Goal: Task Accomplishment & Management: Manage account settings

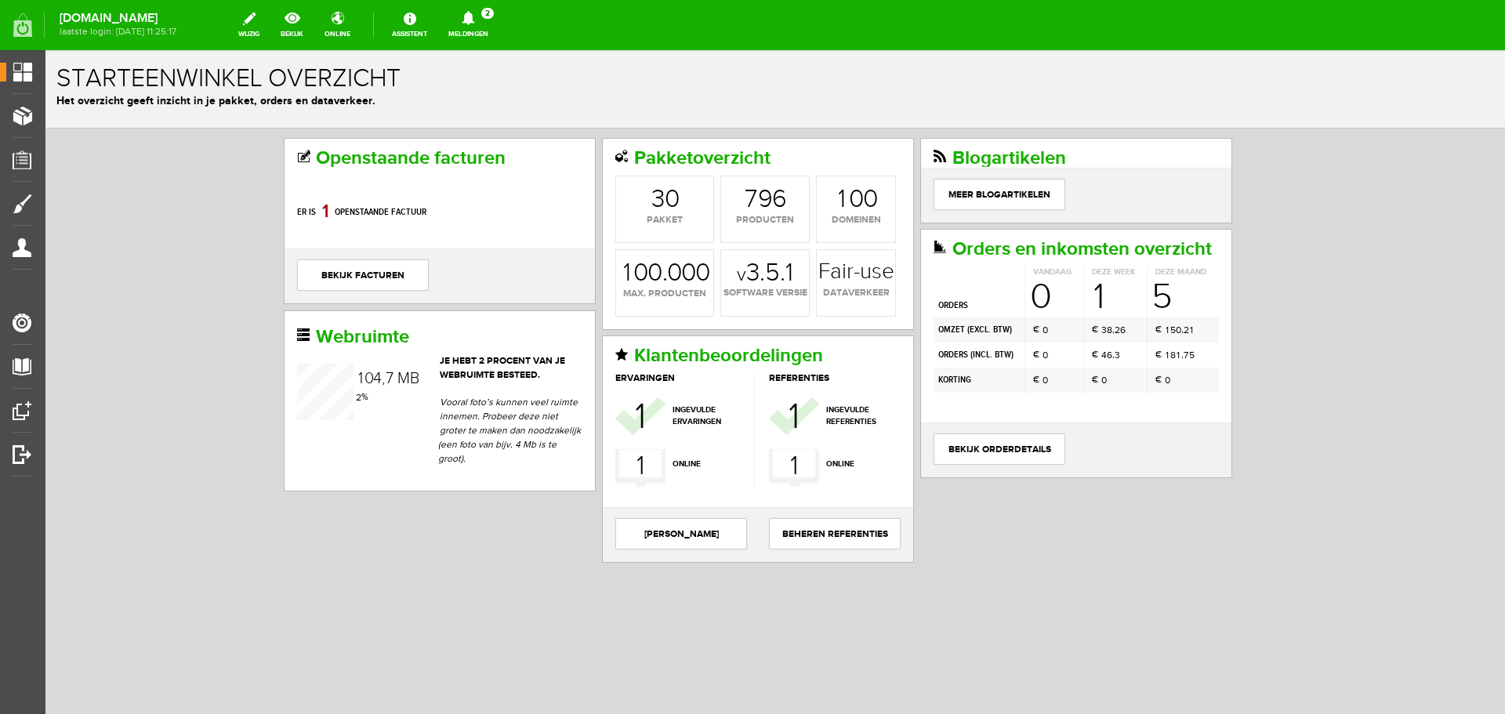
click at [488, 20] on icon at bounding box center [468, 18] width 40 height 14
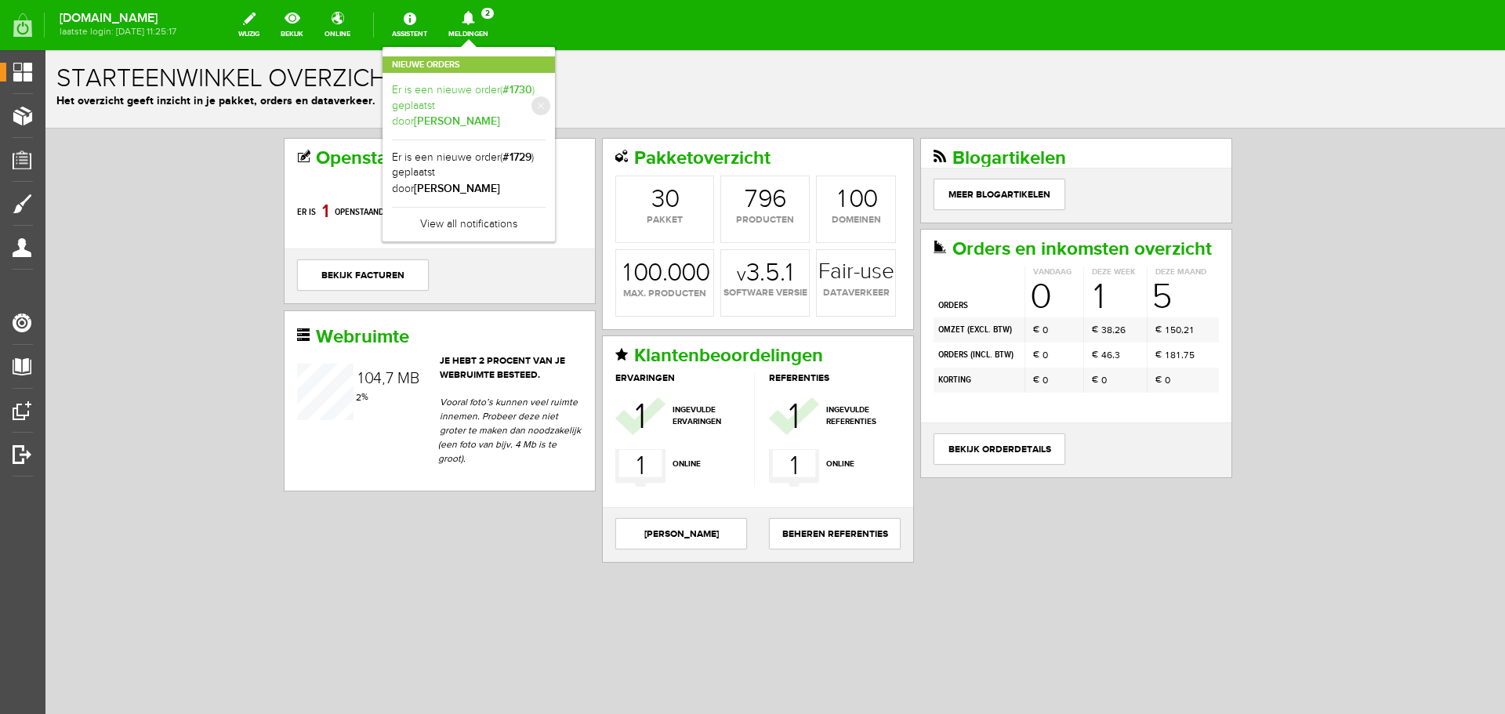
click at [511, 89] on link "Er is een nieuwe order( #1730 ) geplaatst door [PERSON_NAME]" at bounding box center [469, 106] width 154 height 48
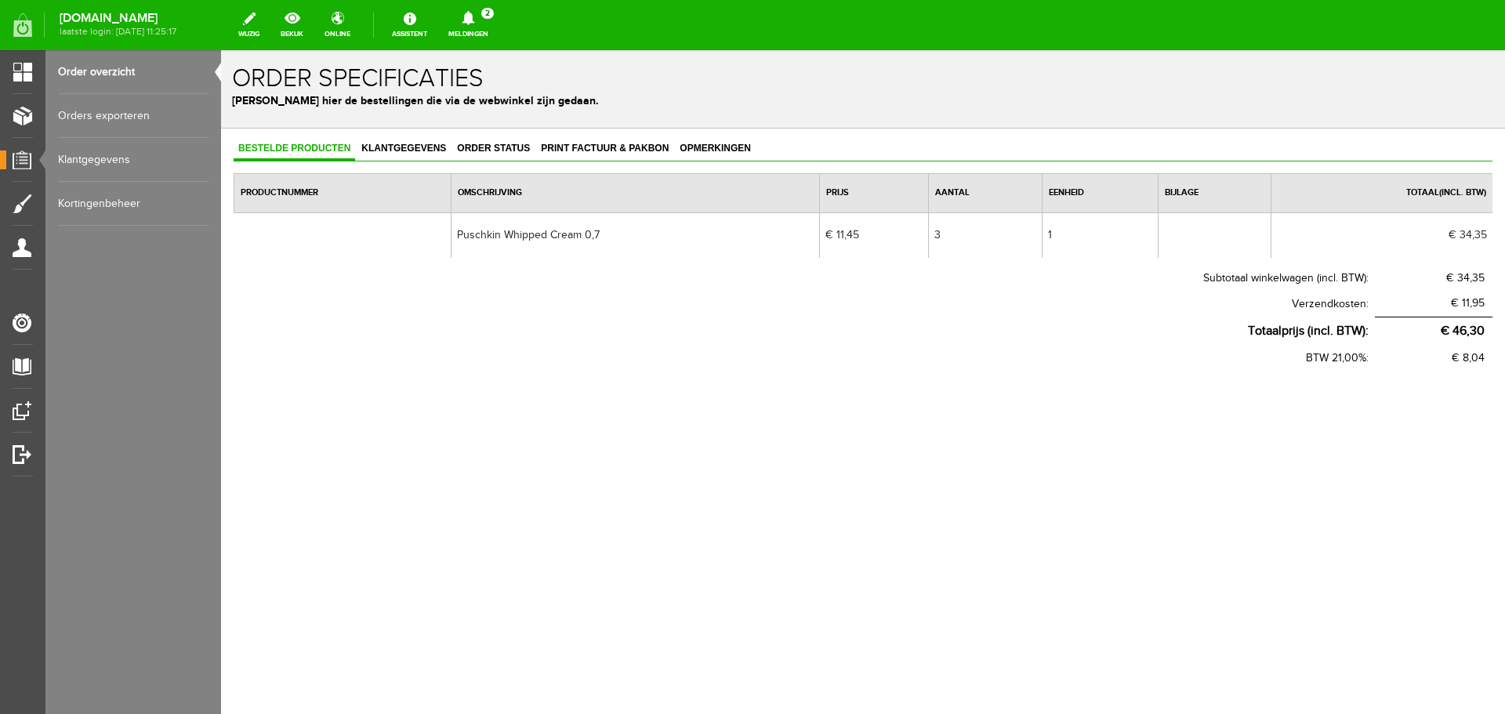
click at [488, 18] on icon at bounding box center [468, 18] width 40 height 14
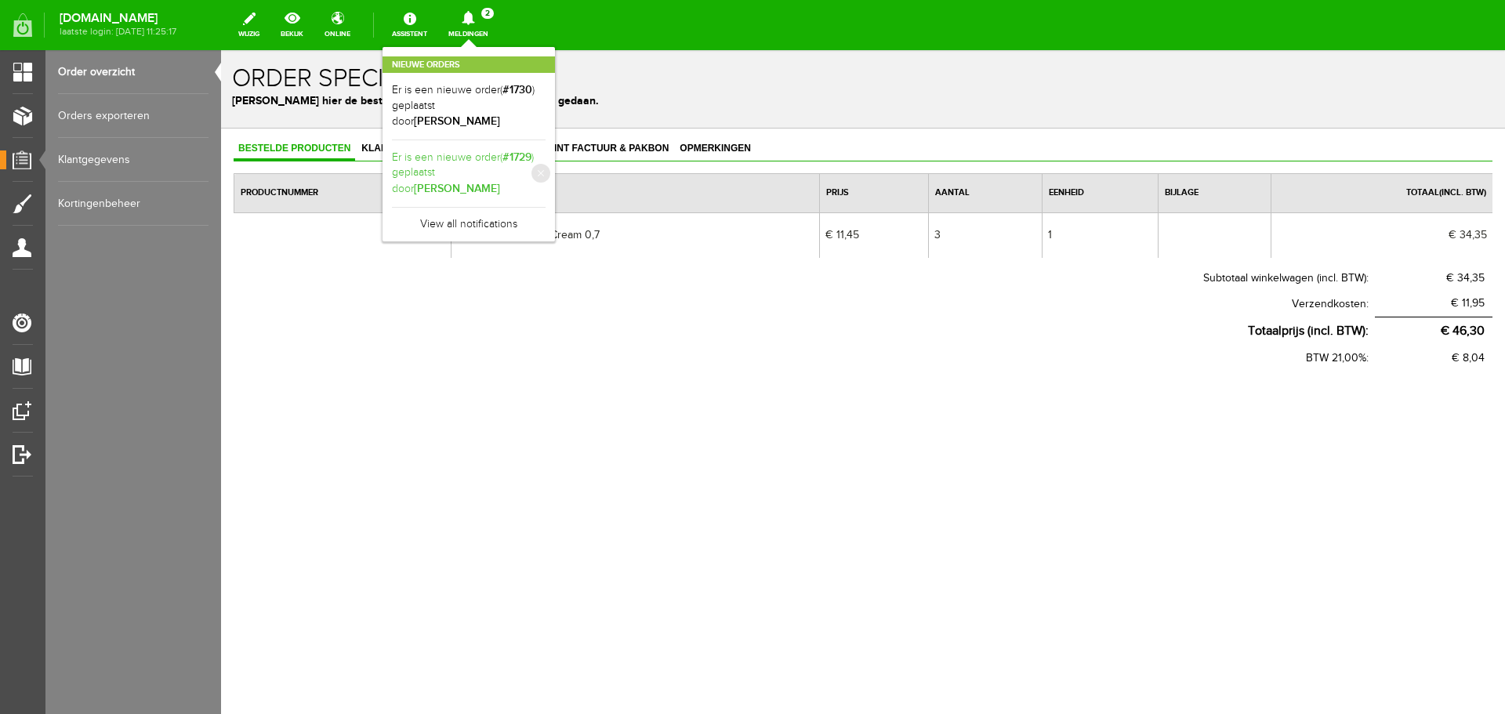
click at [500, 182] on b "[PERSON_NAME]" at bounding box center [457, 188] width 86 height 13
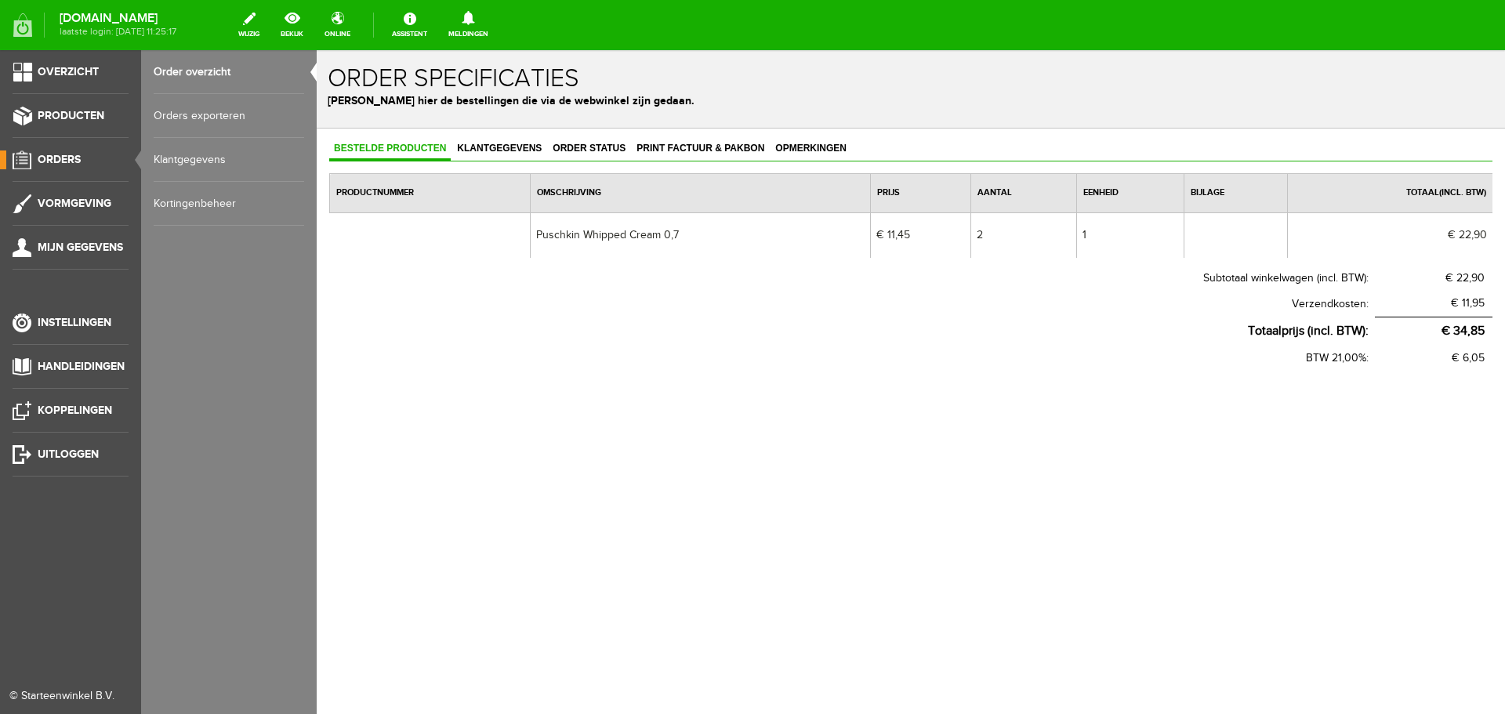
click at [78, 154] on span "Orders" at bounding box center [59, 159] width 43 height 13
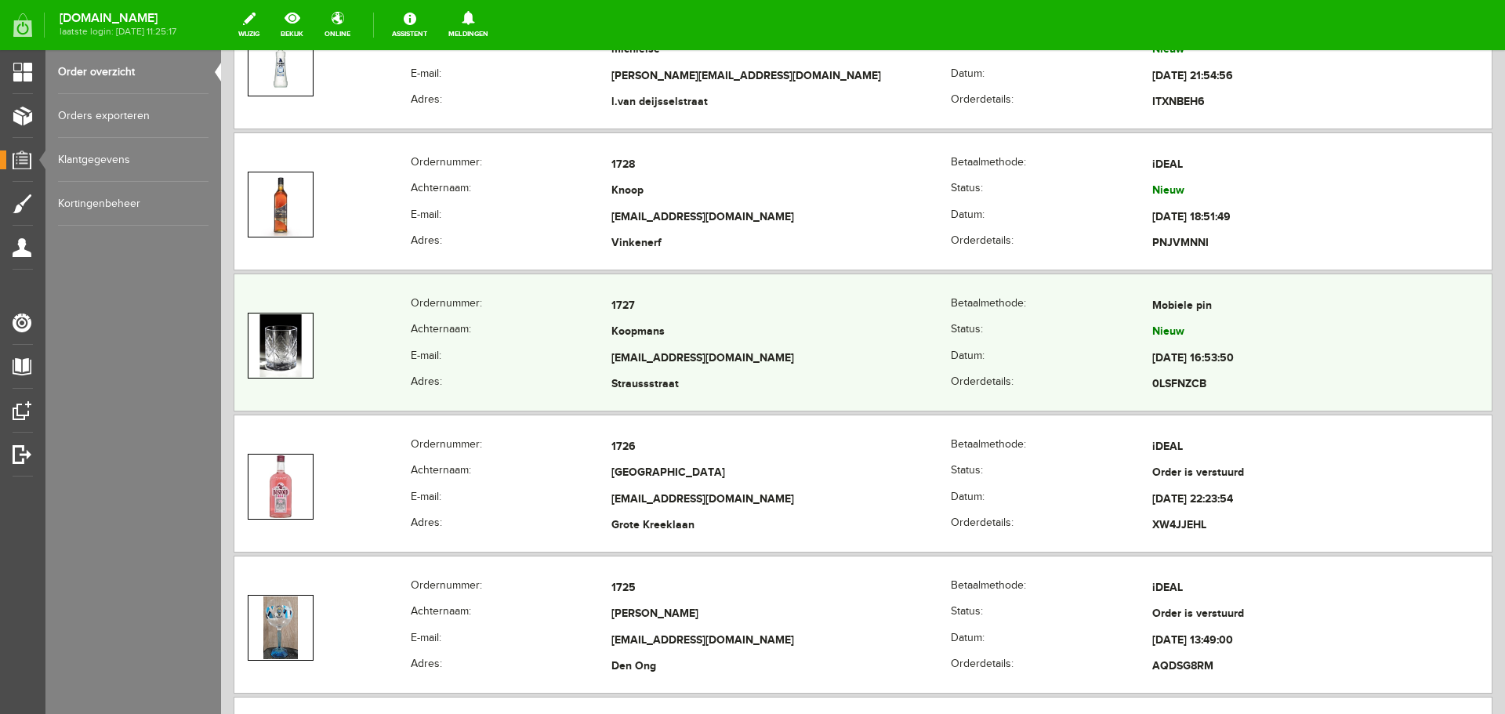
scroll to position [549, 0]
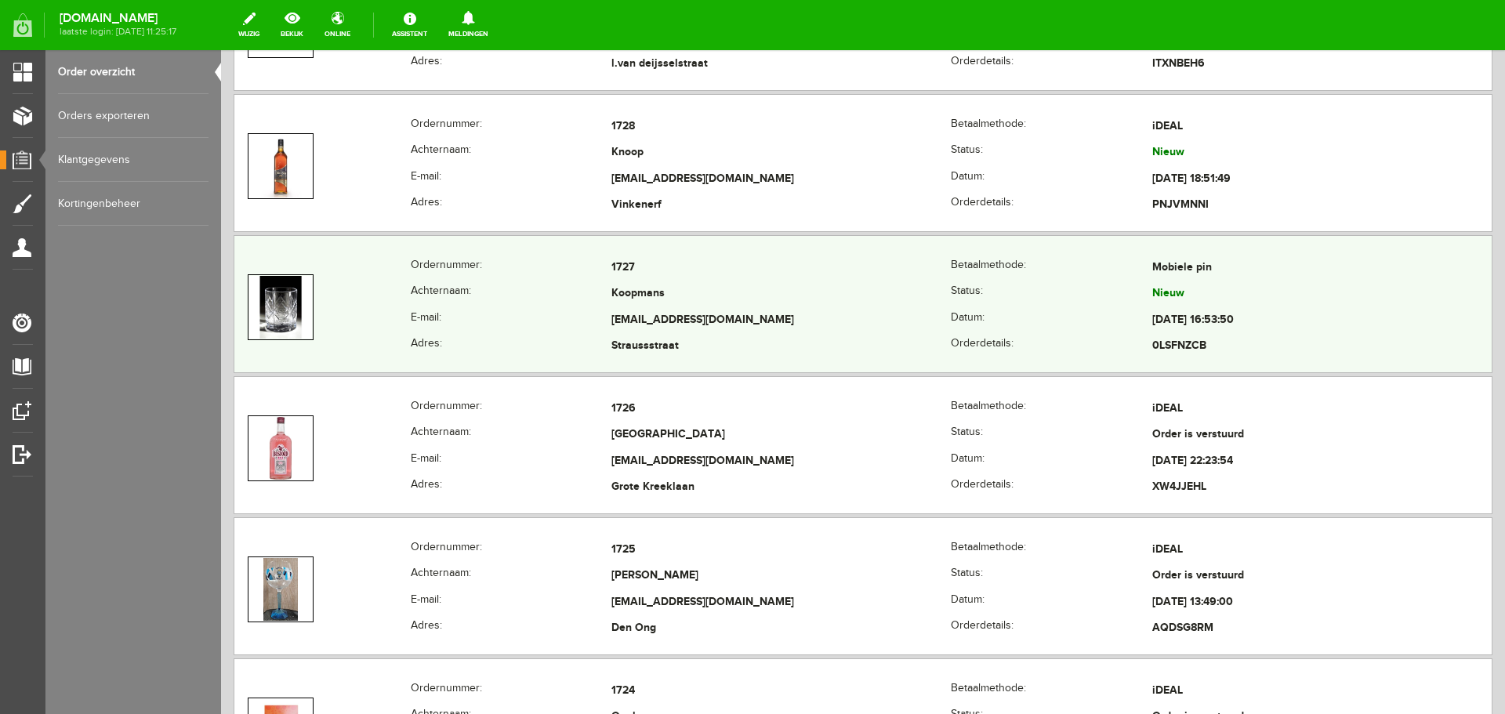
click at [1086, 315] on th "Datum:" at bounding box center [1051, 320] width 201 height 27
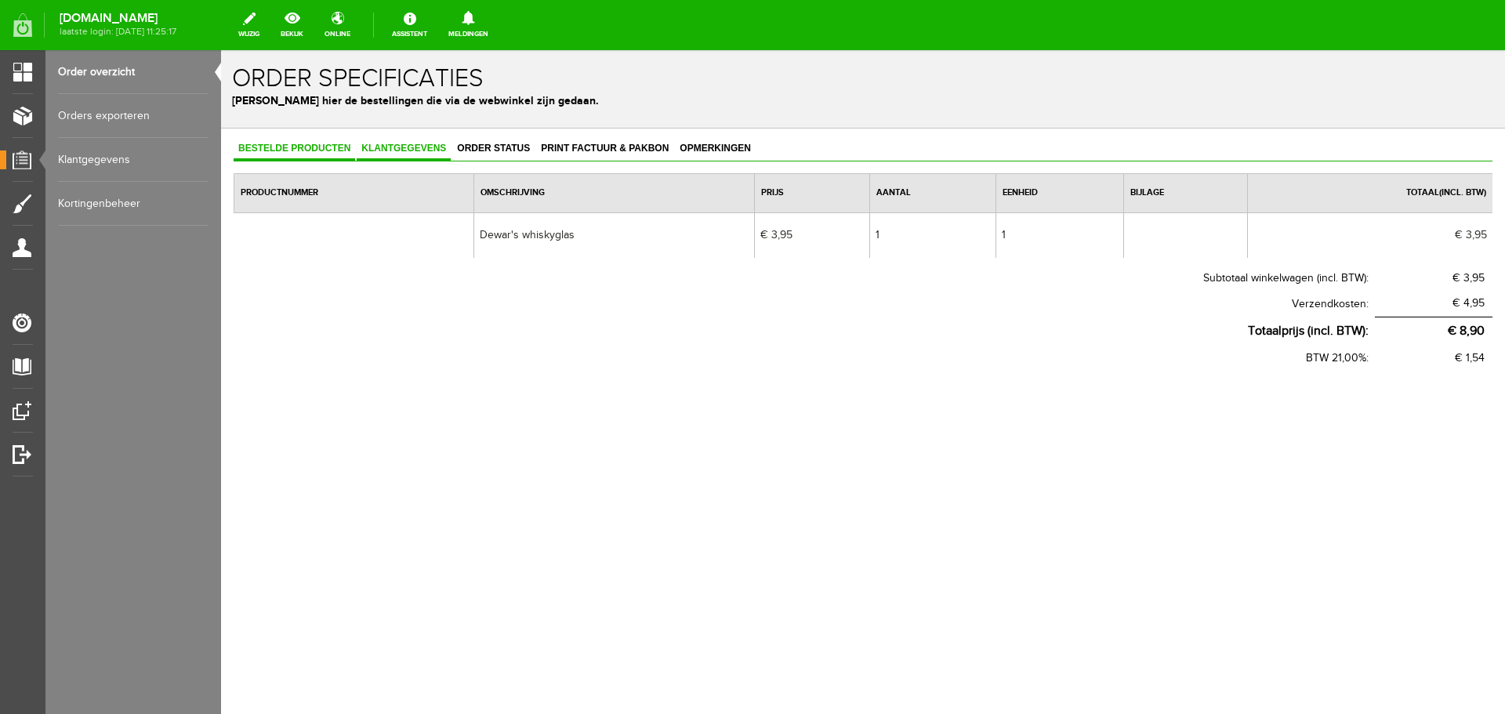
click at [429, 154] on span "Klantgegevens" at bounding box center [404, 148] width 94 height 11
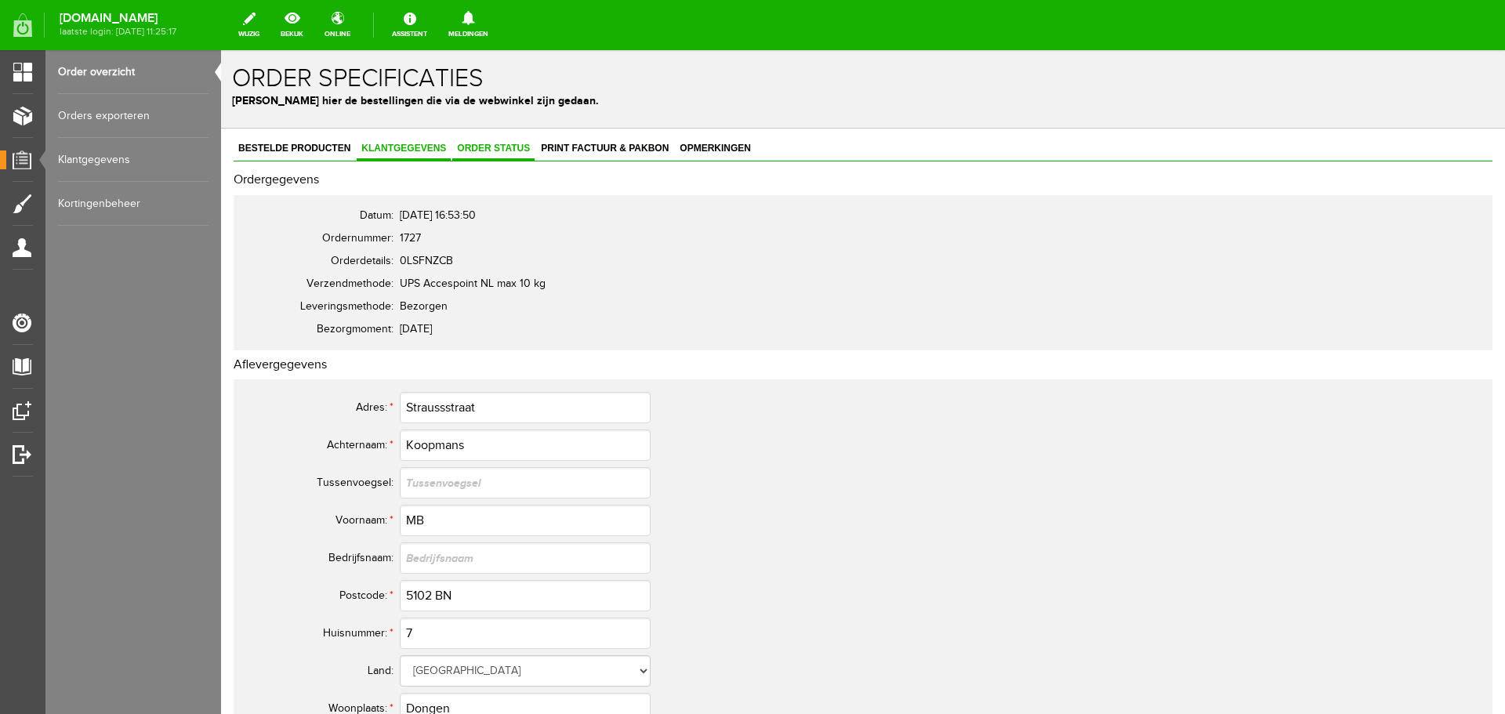
click at [512, 150] on span "Order status" at bounding box center [493, 148] width 82 height 11
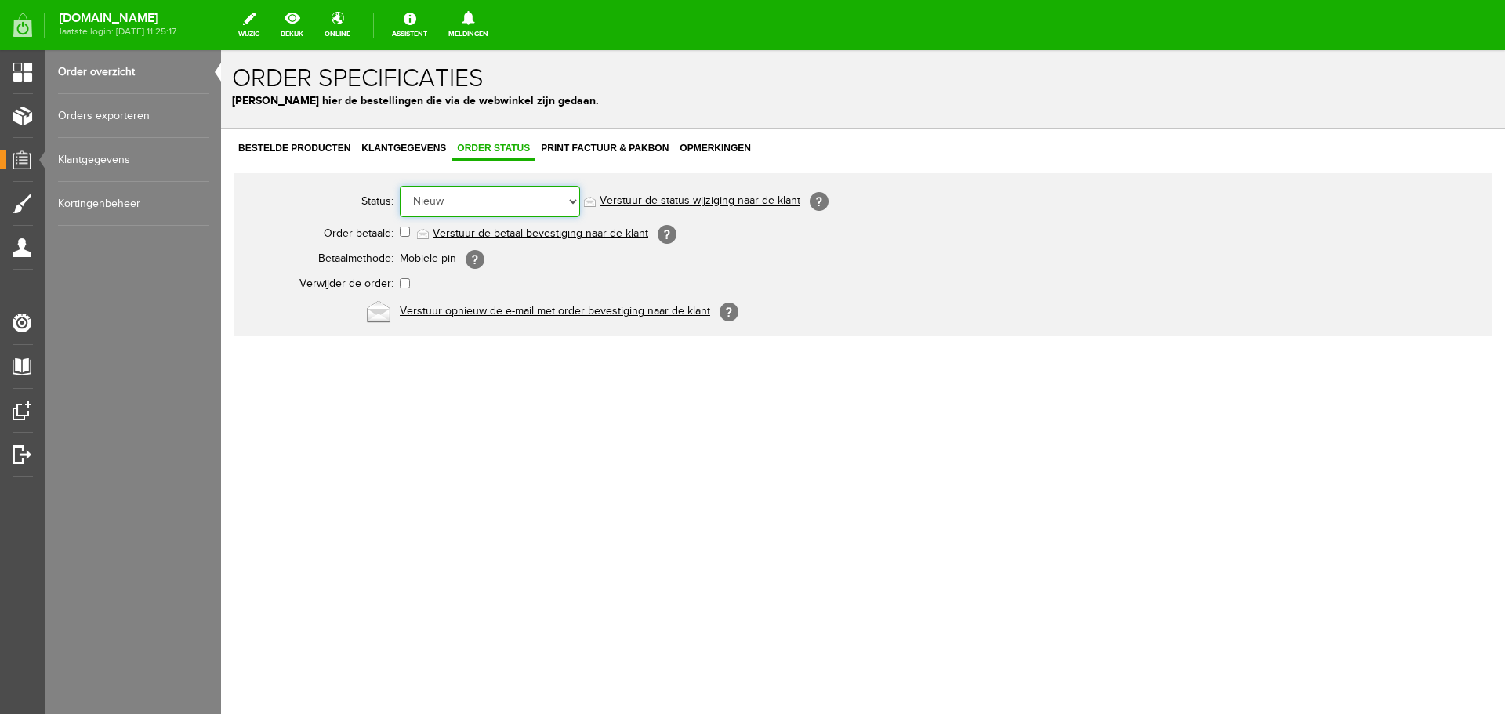
click at [550, 205] on select "Order niet afgerond Nieuw Order in behandeling Wacht op leverancier Wacht op be…" at bounding box center [490, 201] width 180 height 31
select select "7"
click at [400, 186] on select "Order niet afgerond Nieuw Order in behandeling Wacht op leverancier Wacht op be…" at bounding box center [490, 201] width 180 height 31
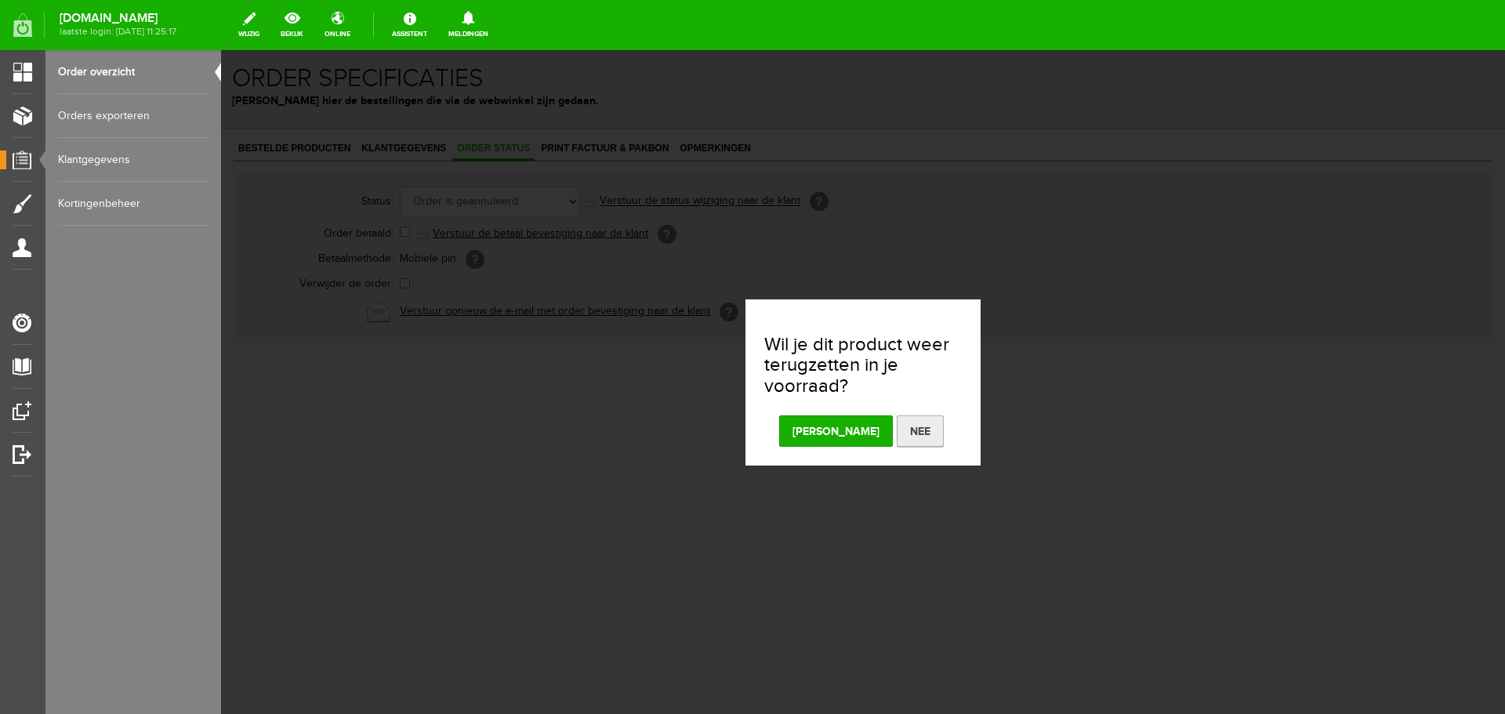
drag, startPoint x: 877, startPoint y: 439, endPoint x: 843, endPoint y: 292, distance: 151.2
click at [897, 431] on button "Nee" at bounding box center [920, 430] width 47 height 31
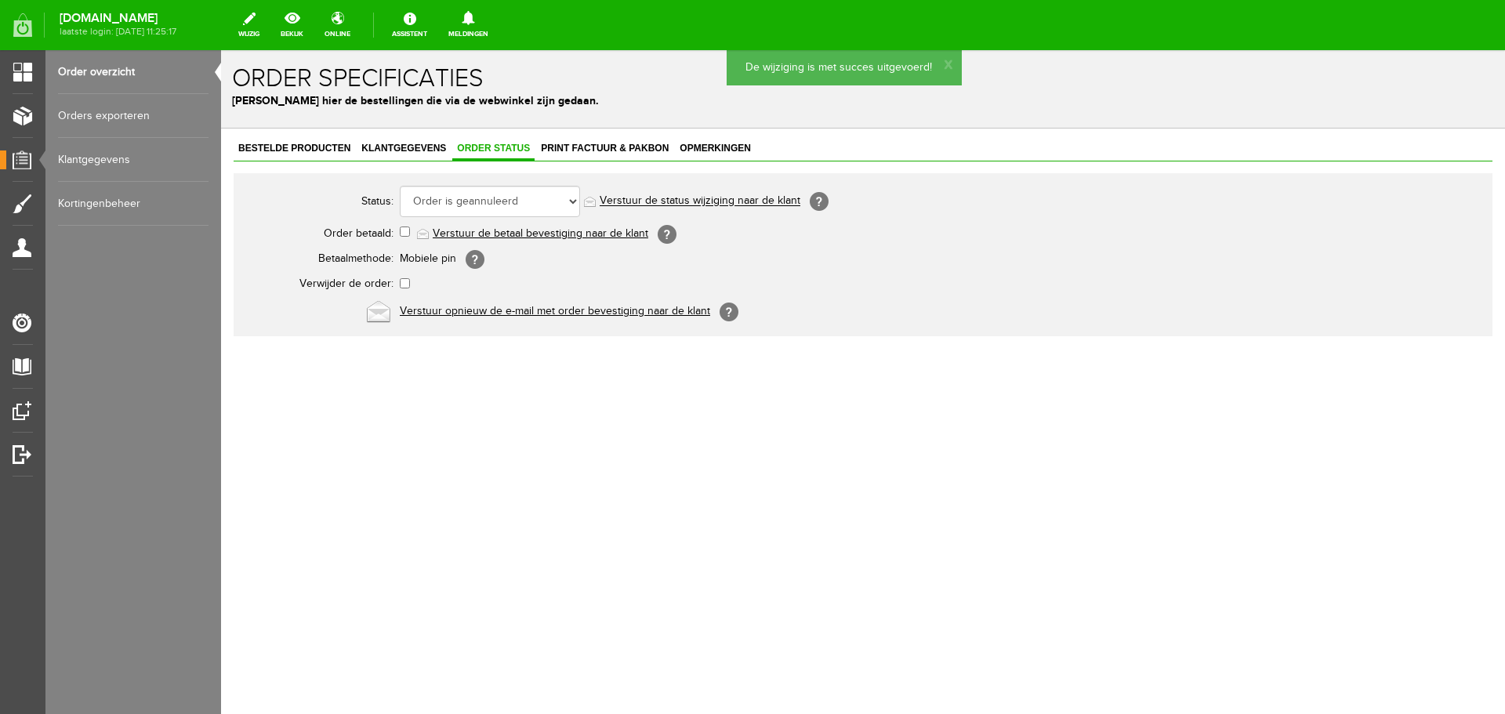
click at [742, 195] on link "Verstuur de status wijziging naar de klant" at bounding box center [700, 201] width 201 height 13
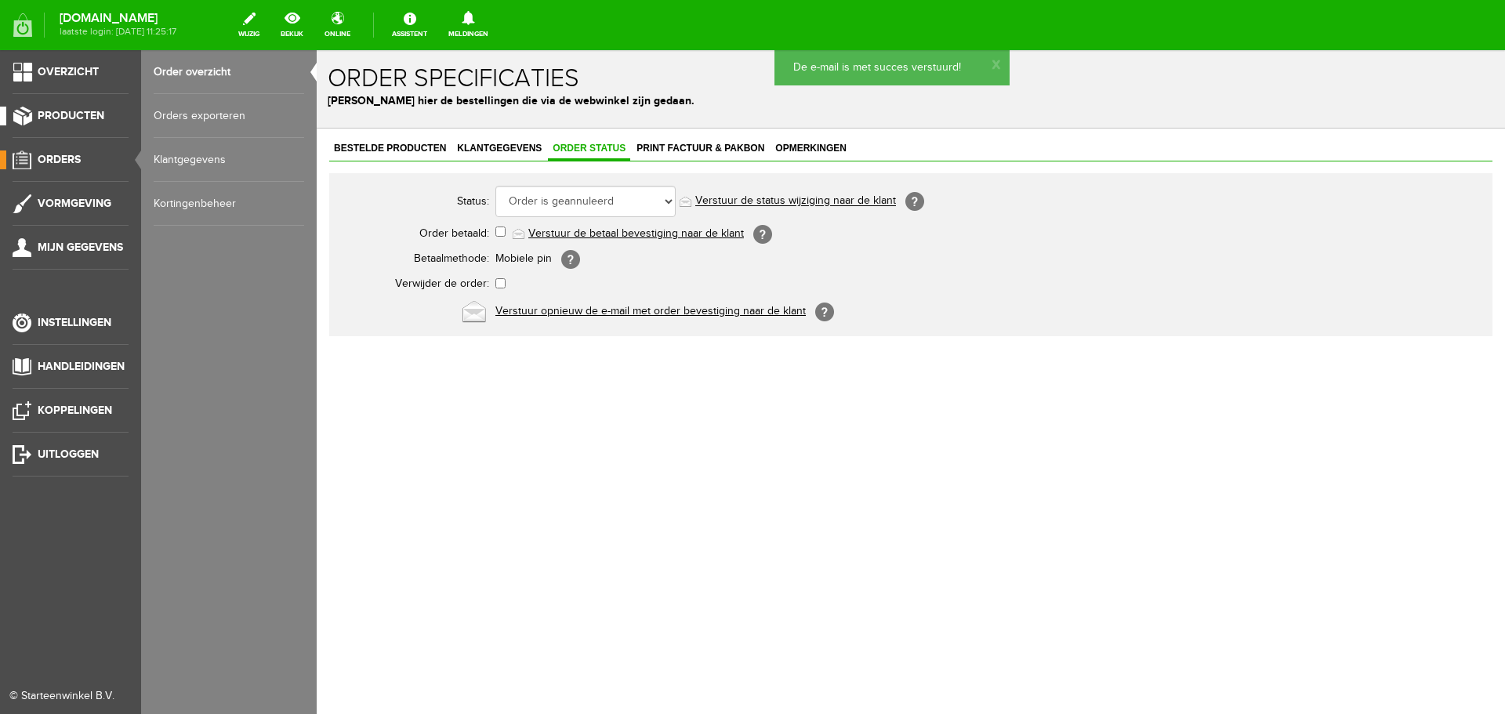
click at [89, 113] on span "Producten" at bounding box center [71, 115] width 67 height 13
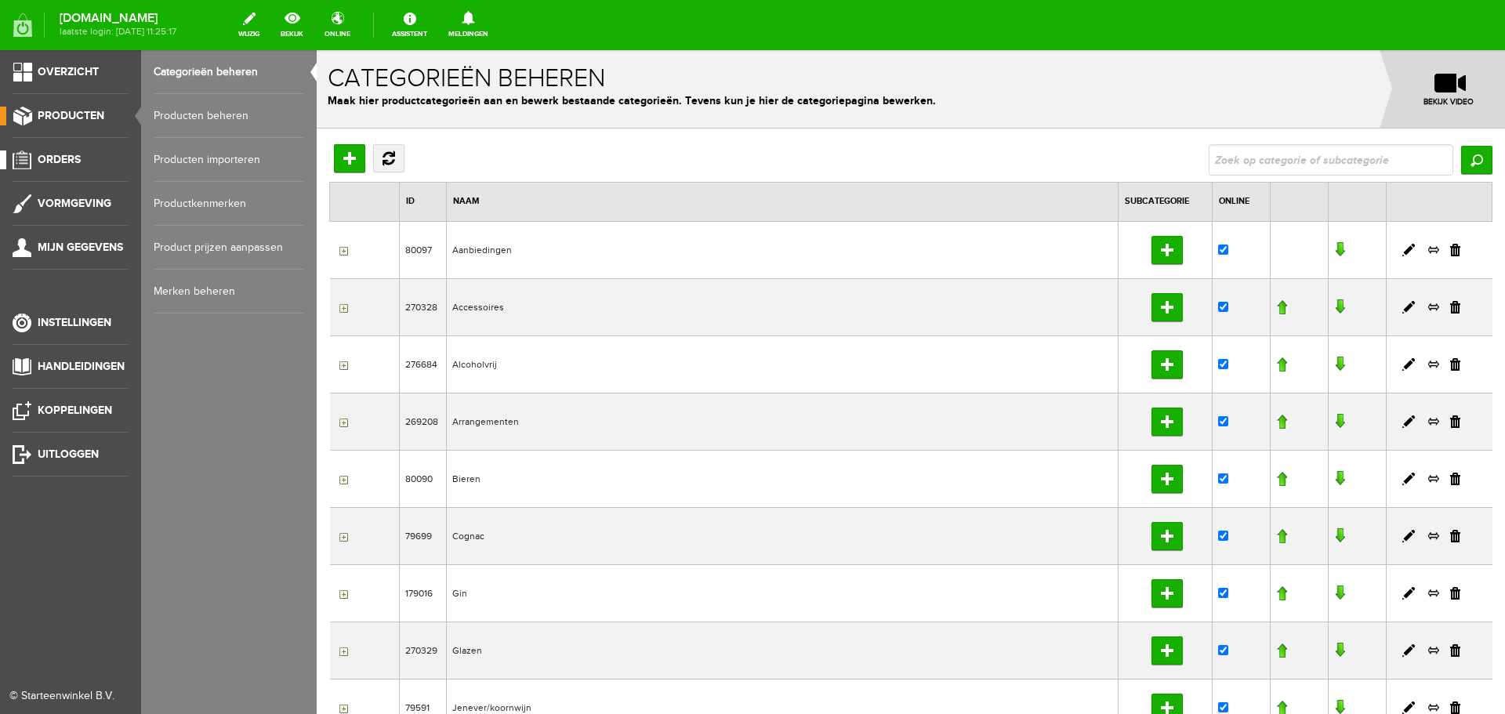
click at [68, 166] on link "Orders" at bounding box center [64, 160] width 129 height 19
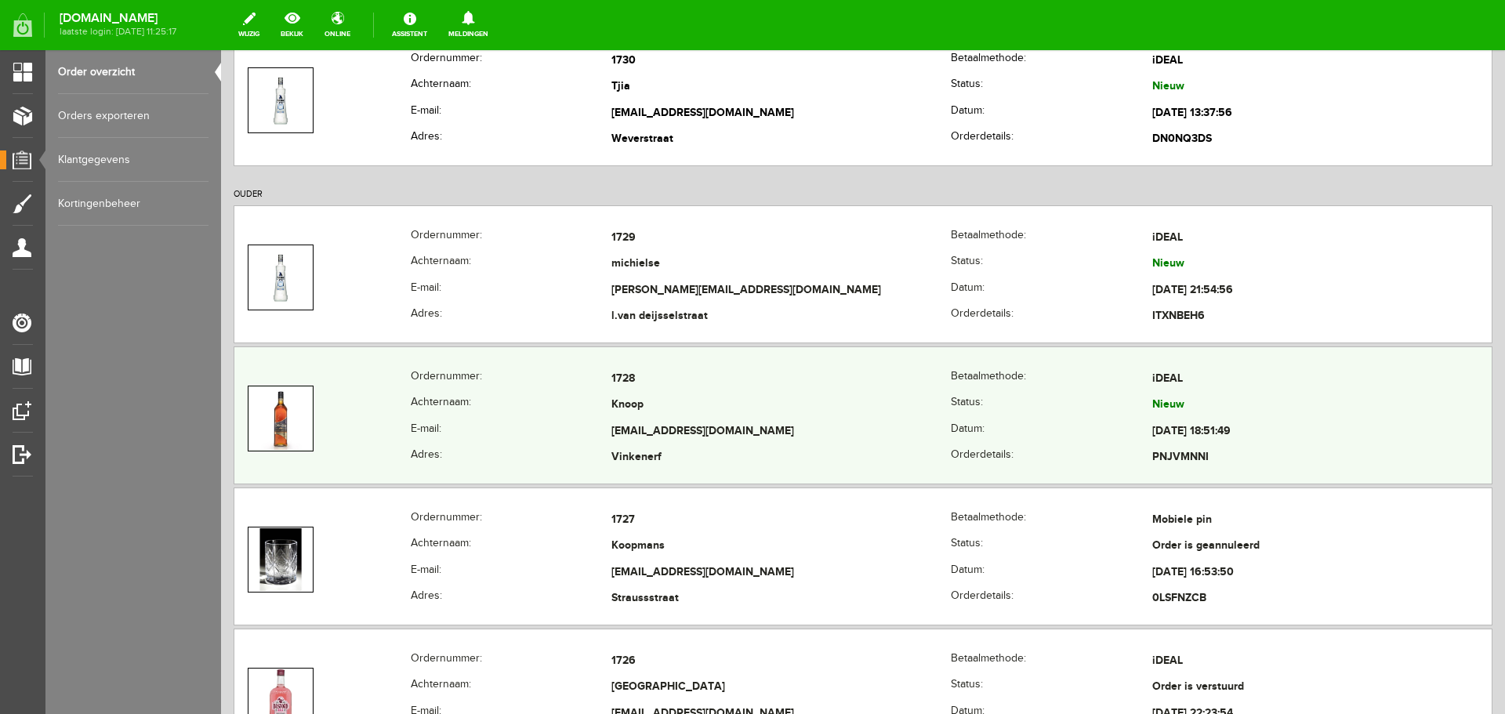
scroll to position [314, 0]
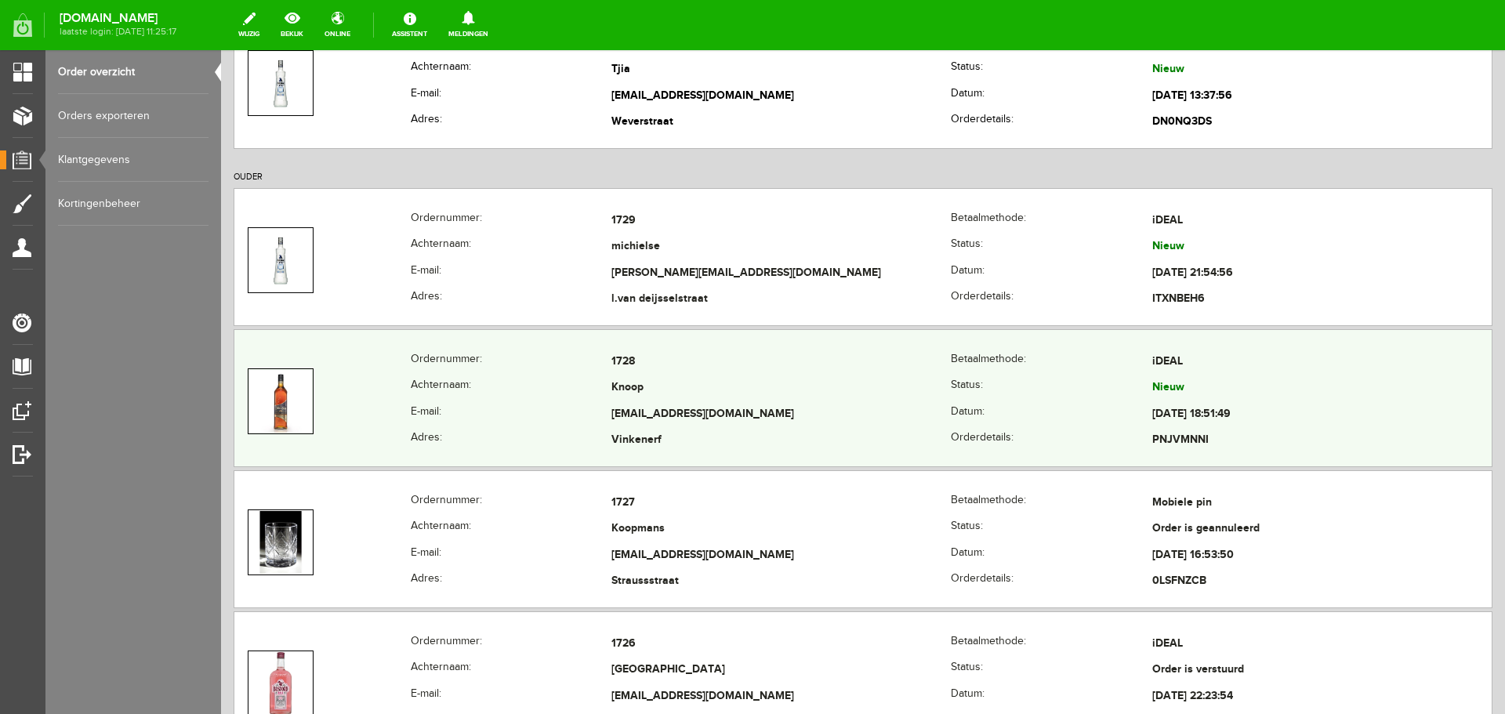
click at [851, 383] on td "Knoop" at bounding box center [780, 388] width 339 height 27
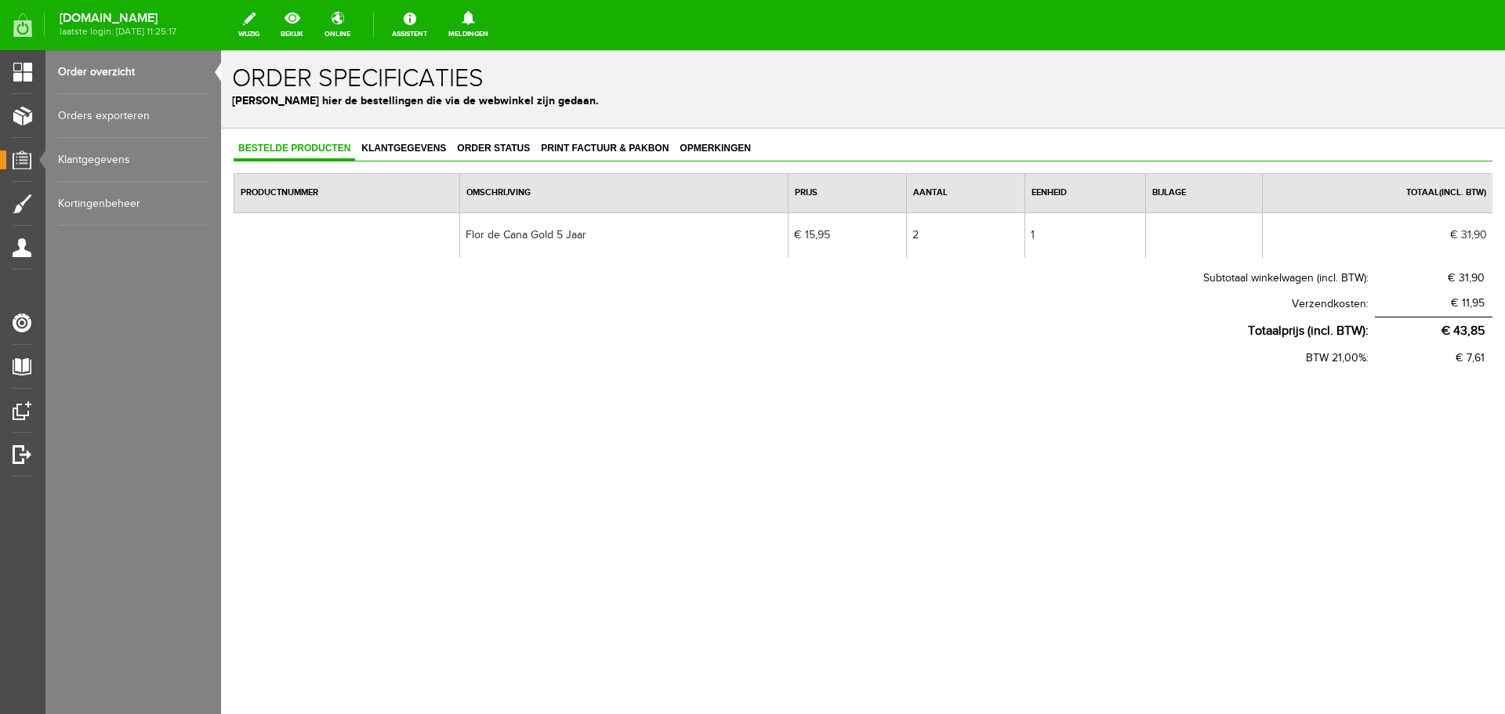
drag, startPoint x: 709, startPoint y: 359, endPoint x: 579, endPoint y: 268, distance: 158.1
click at [704, 354] on th "BTW 21,00%:" at bounding box center [804, 359] width 1141 height 26
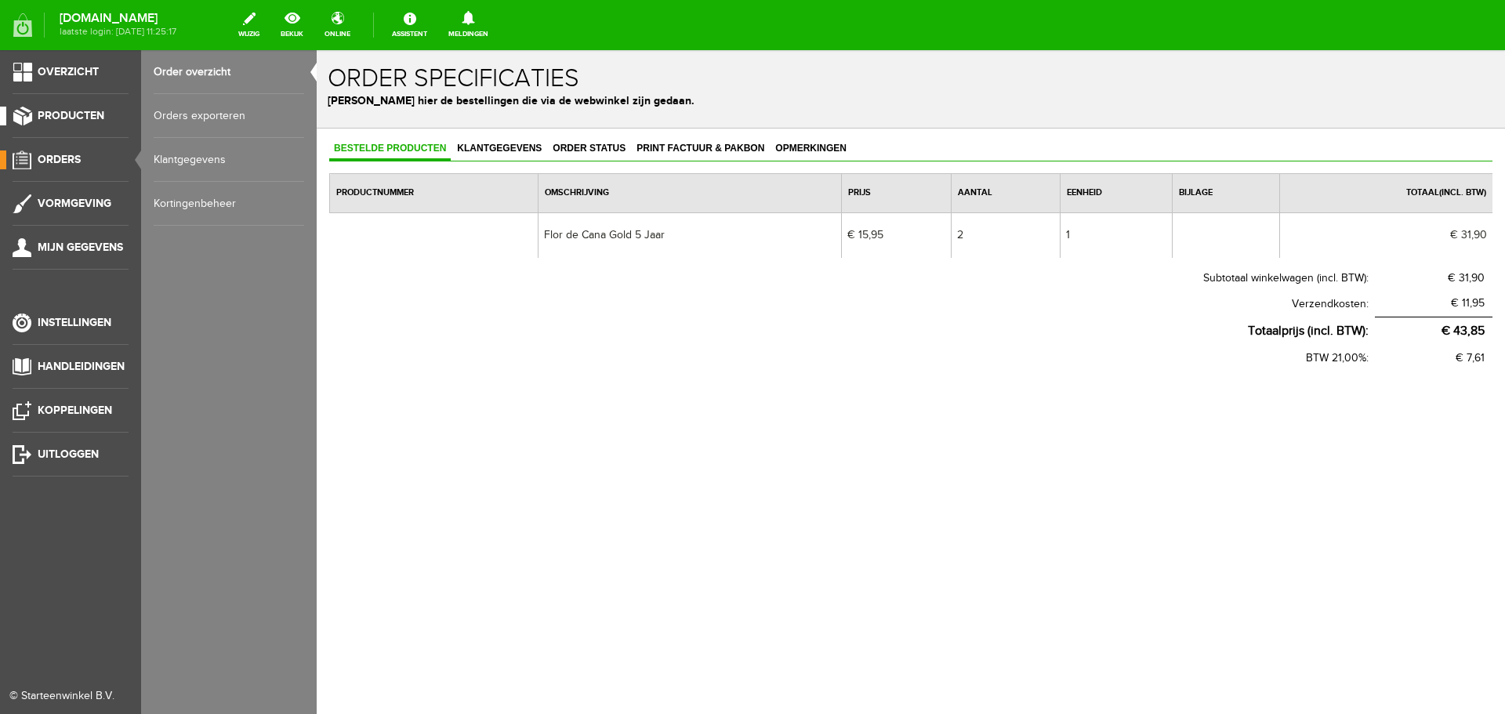
click at [44, 118] on span "Producten" at bounding box center [71, 115] width 67 height 13
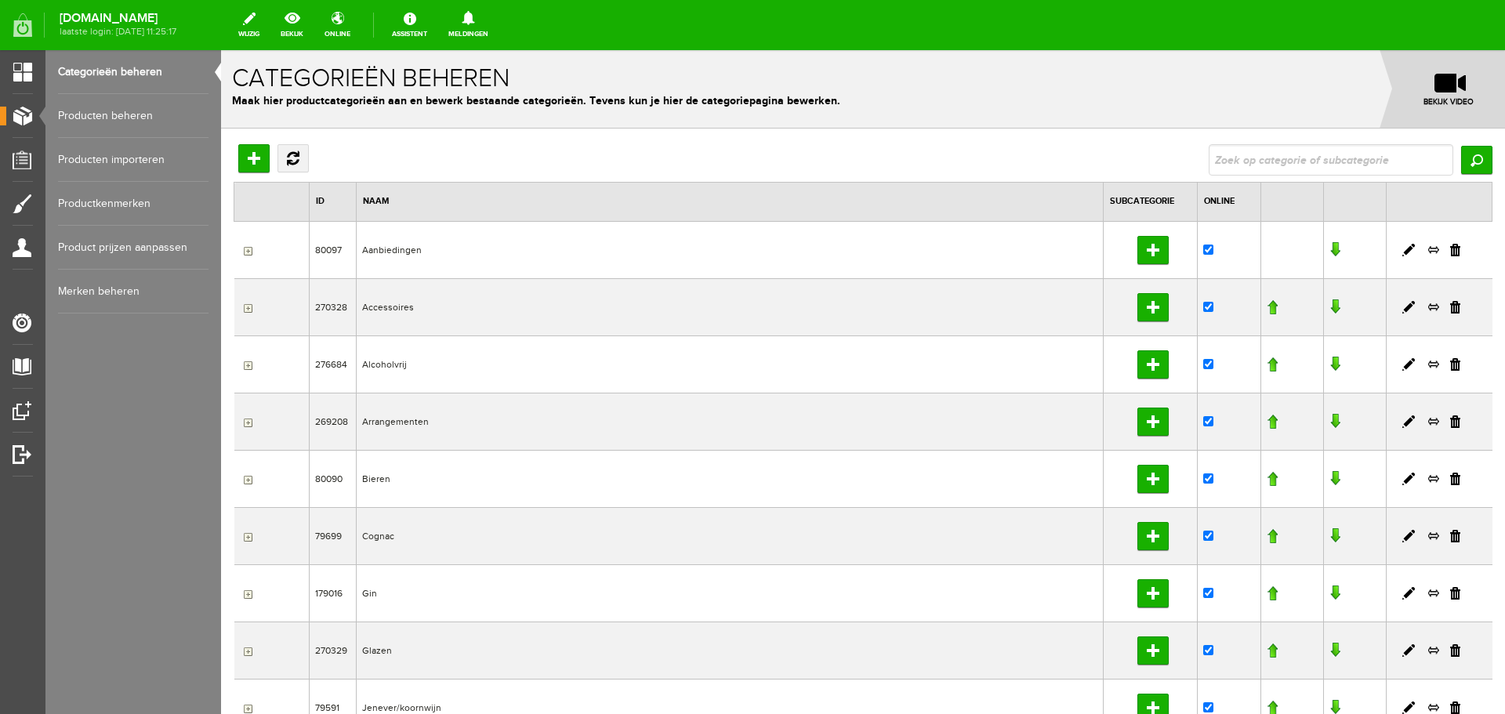
click at [118, 118] on link "Producten beheren" at bounding box center [133, 116] width 151 height 44
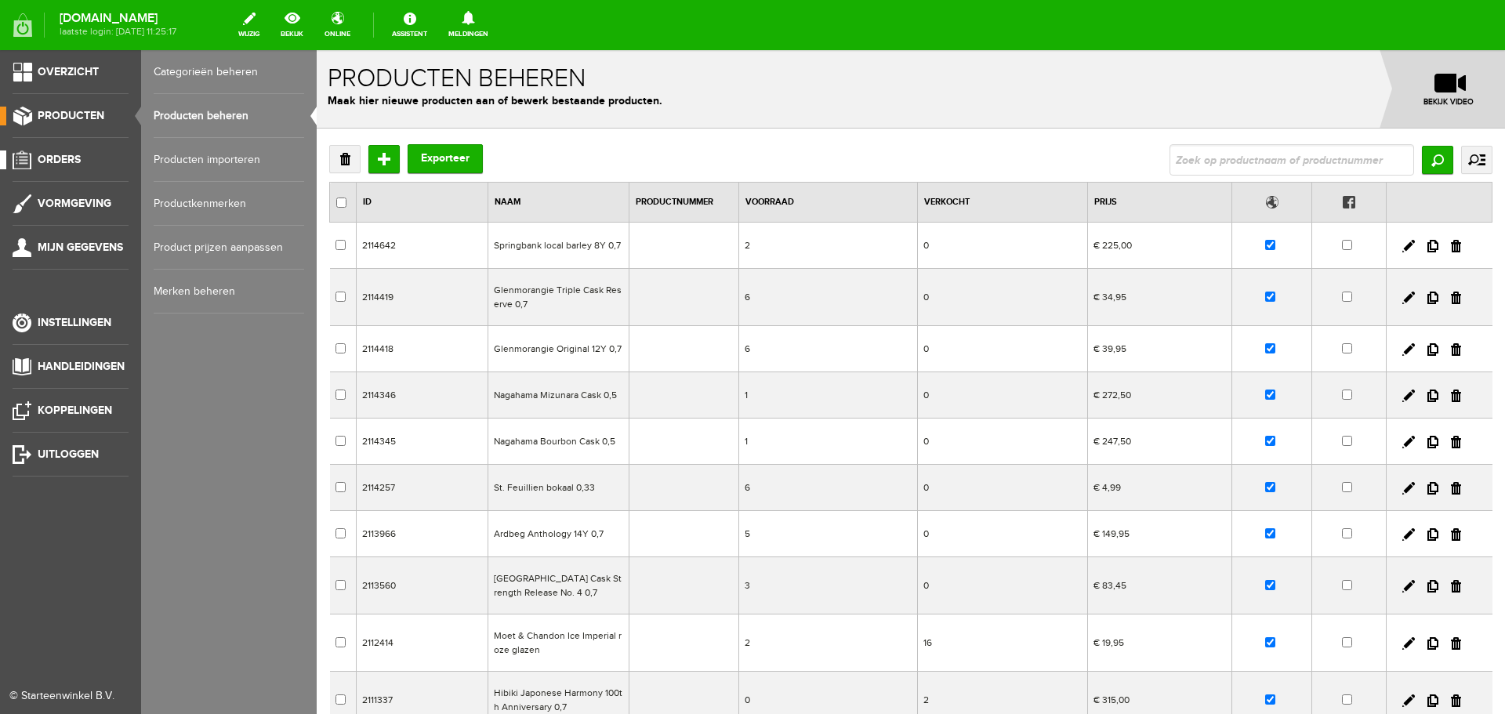
click at [25, 153] on link "Orders" at bounding box center [64, 160] width 129 height 19
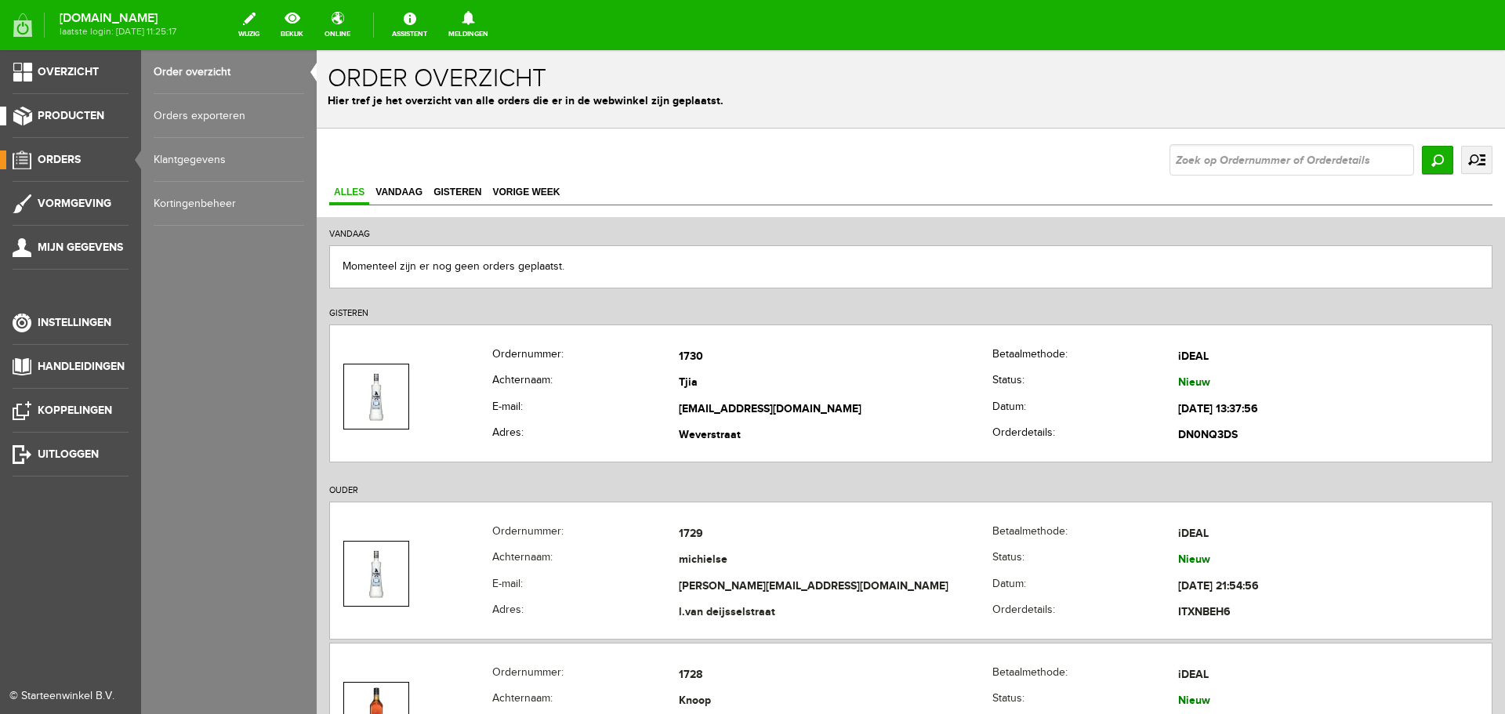
click at [67, 124] on link "Producten" at bounding box center [64, 116] width 129 height 19
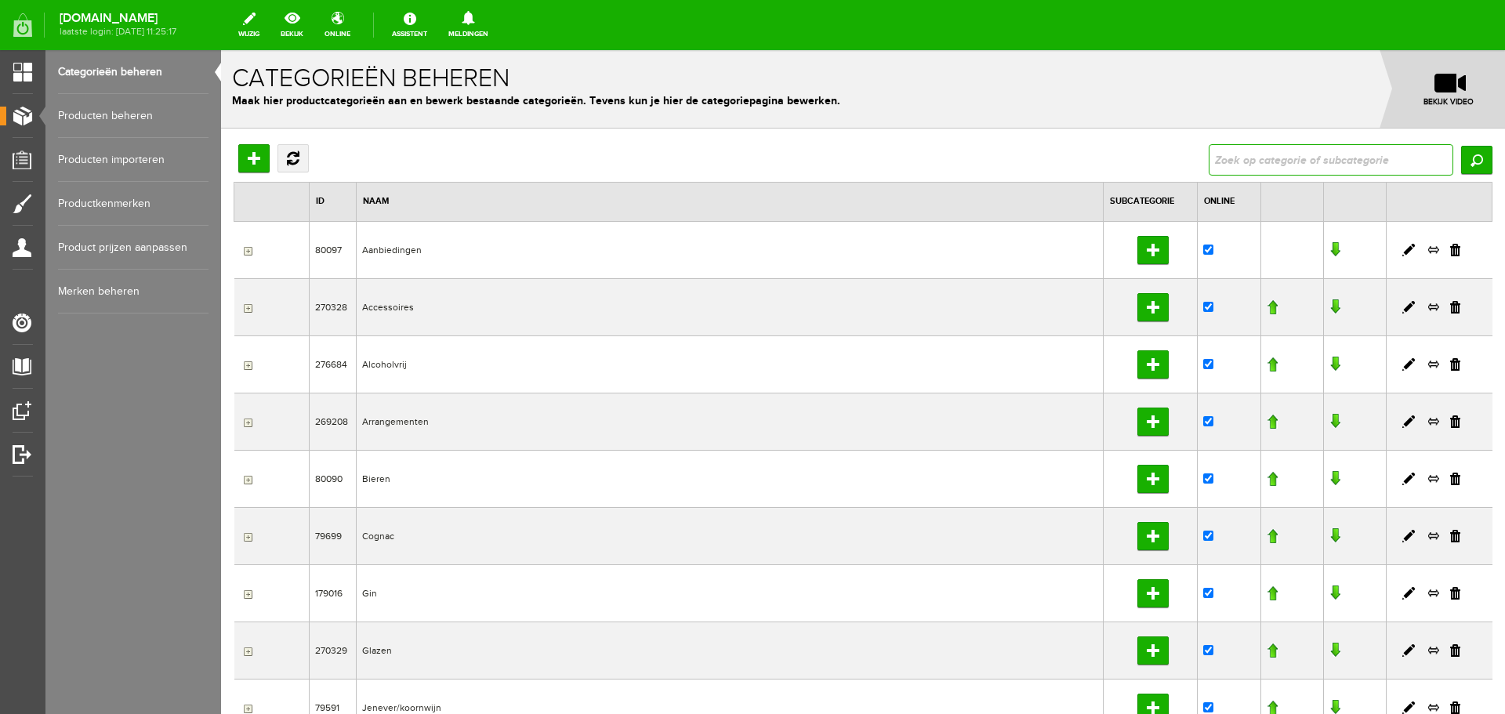
click at [1351, 146] on input "text" at bounding box center [1331, 159] width 245 height 31
type input "puschkin"
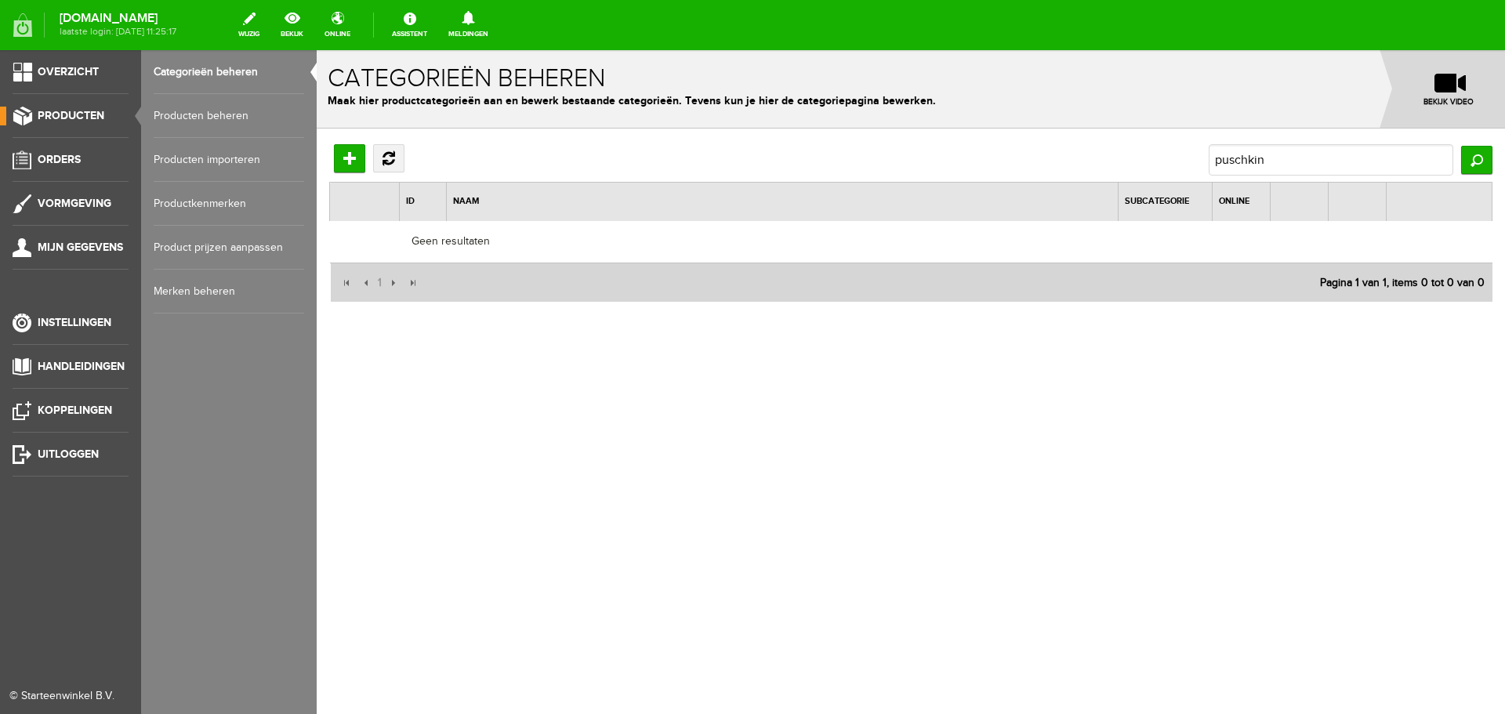
click at [180, 125] on link "Producten beheren" at bounding box center [229, 116] width 151 height 44
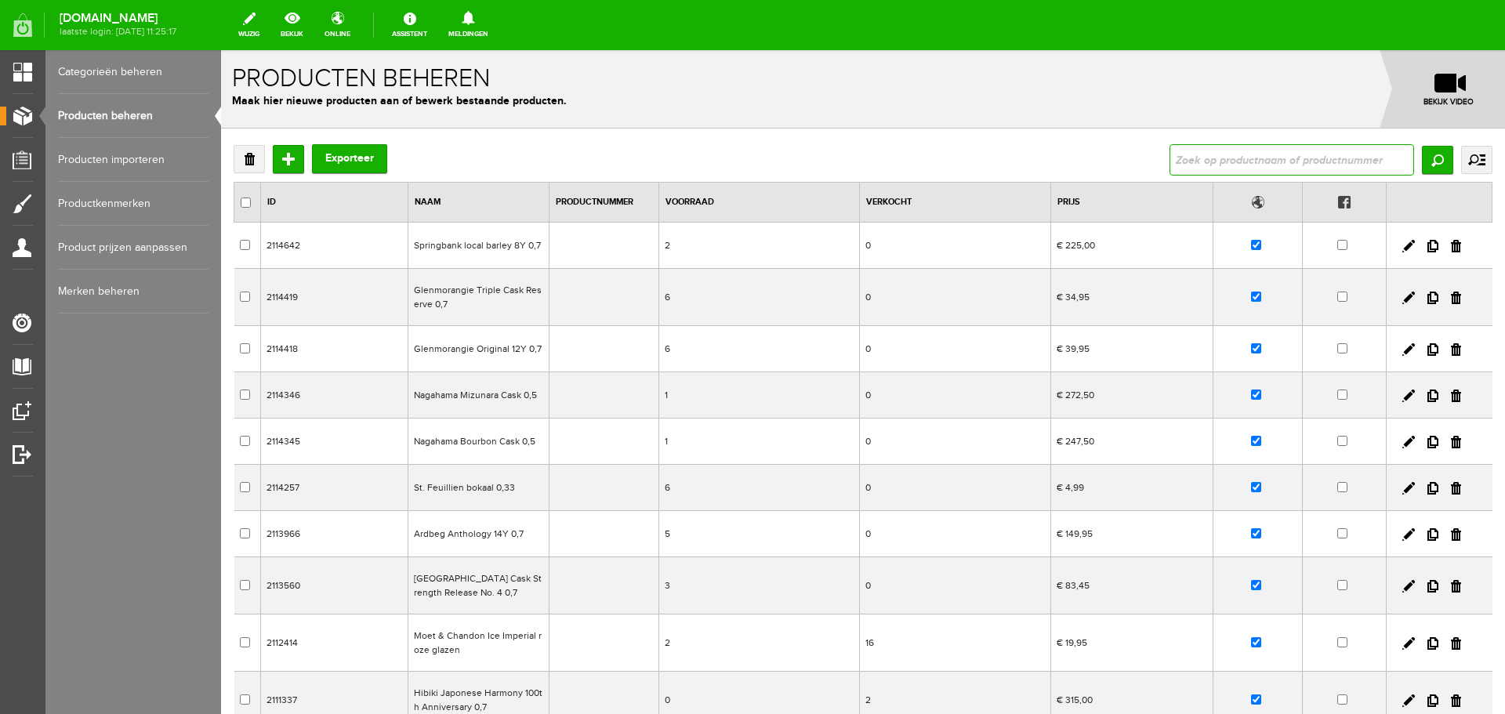
click at [1188, 160] on input "text" at bounding box center [1292, 159] width 245 height 31
type input "puschkin"
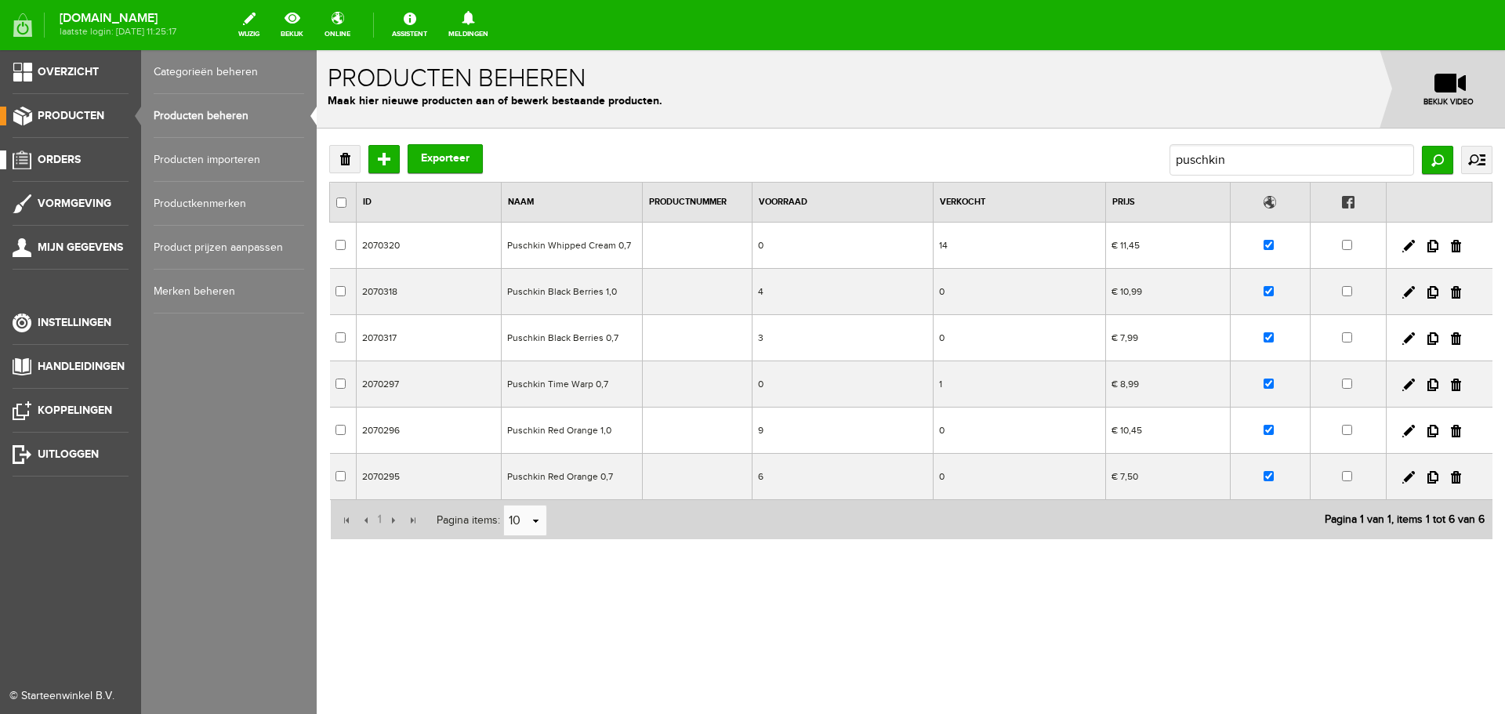
click at [67, 152] on link "Orders" at bounding box center [64, 160] width 129 height 19
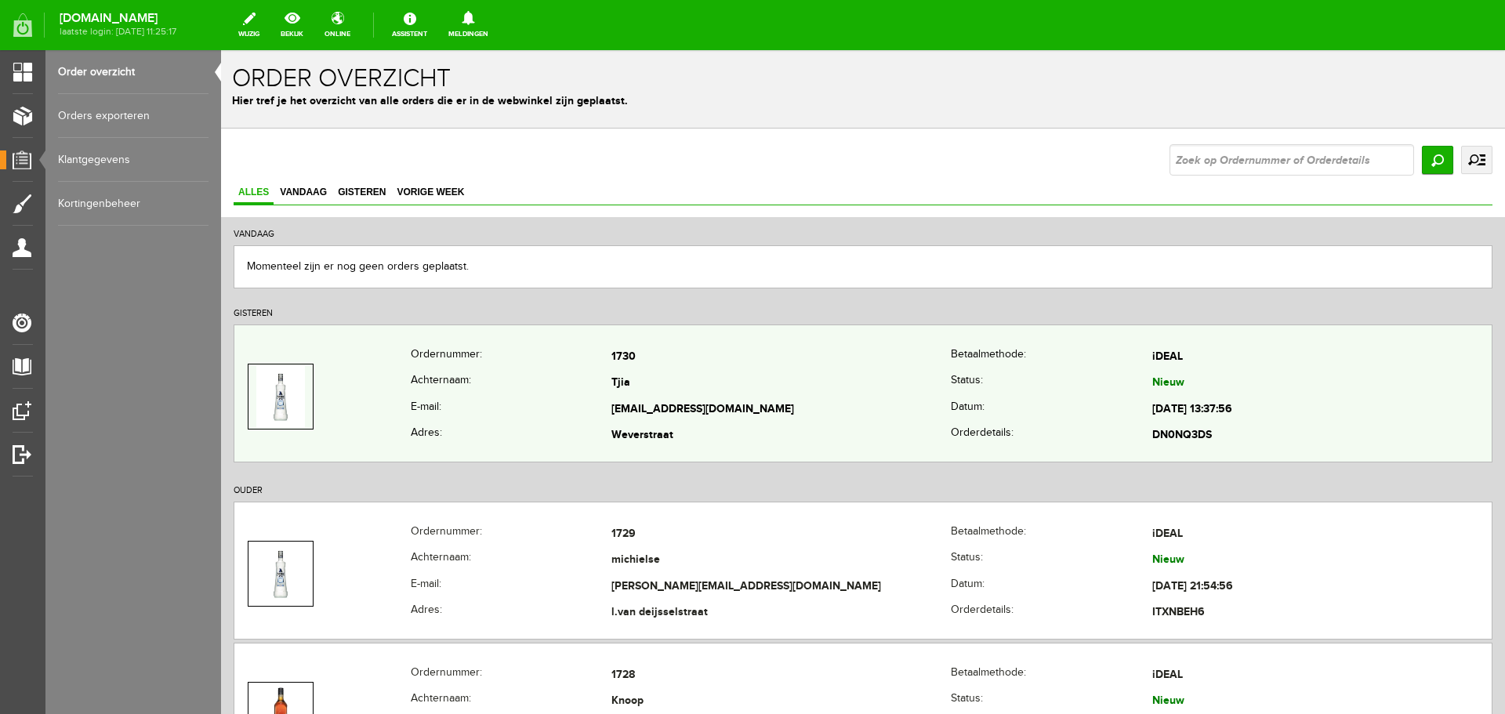
click at [795, 391] on td "Tjia" at bounding box center [780, 384] width 339 height 27
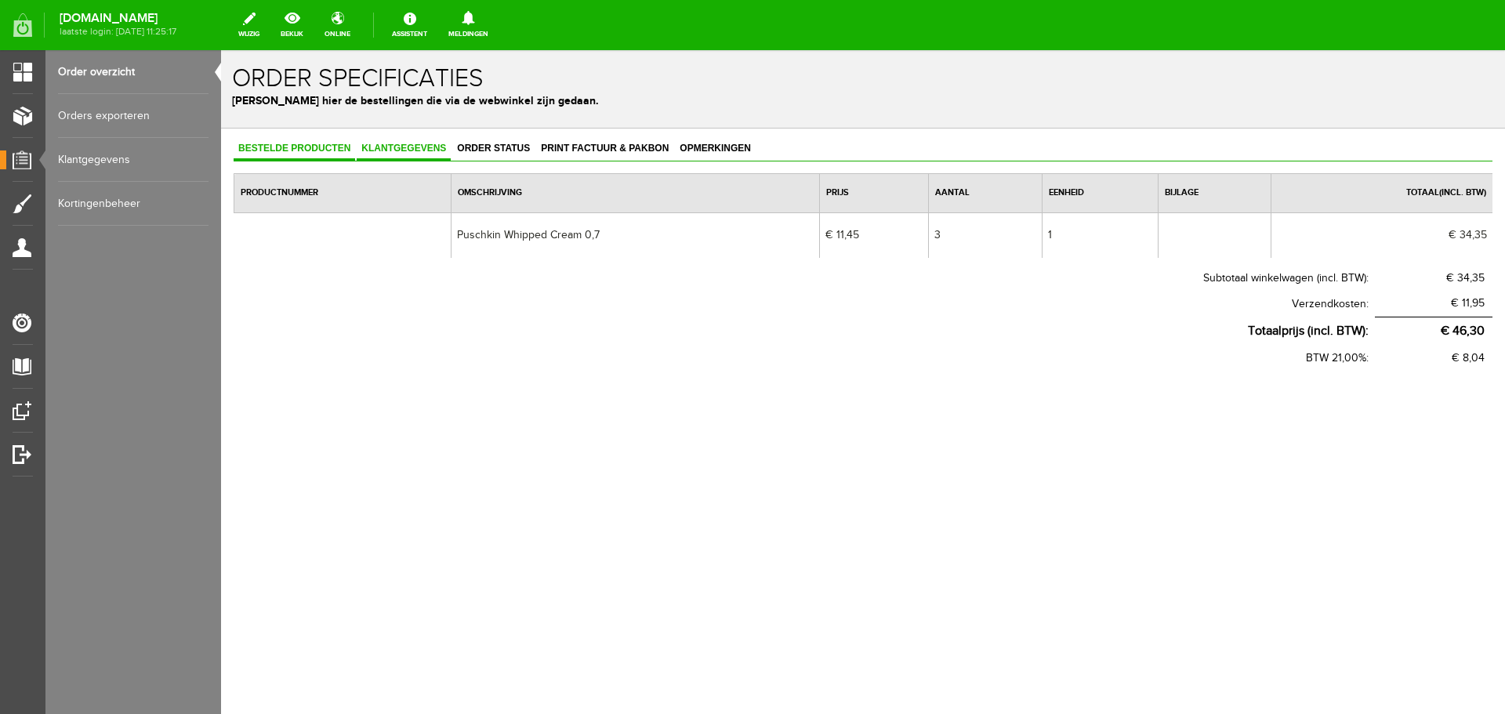
click at [437, 151] on span "Klantgegevens" at bounding box center [404, 148] width 94 height 11
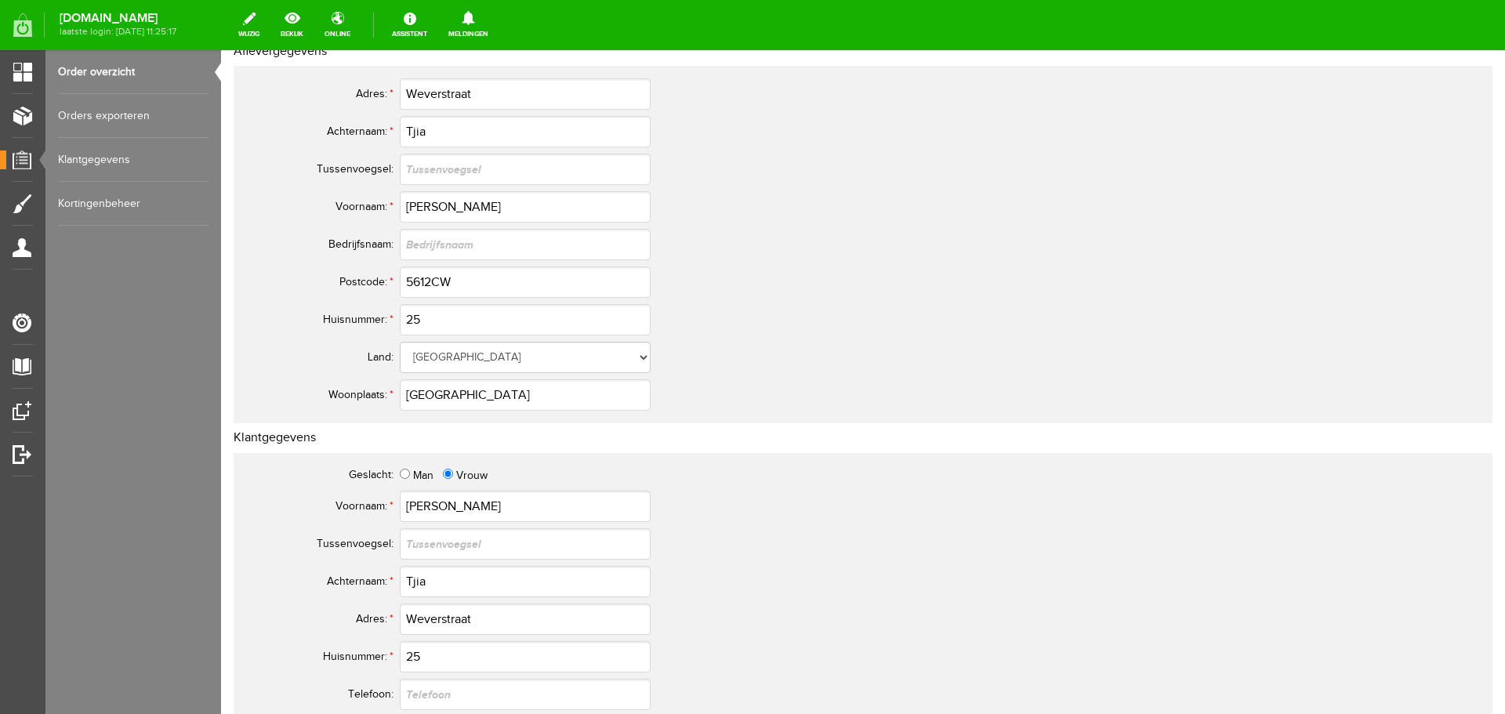
scroll to position [235, 0]
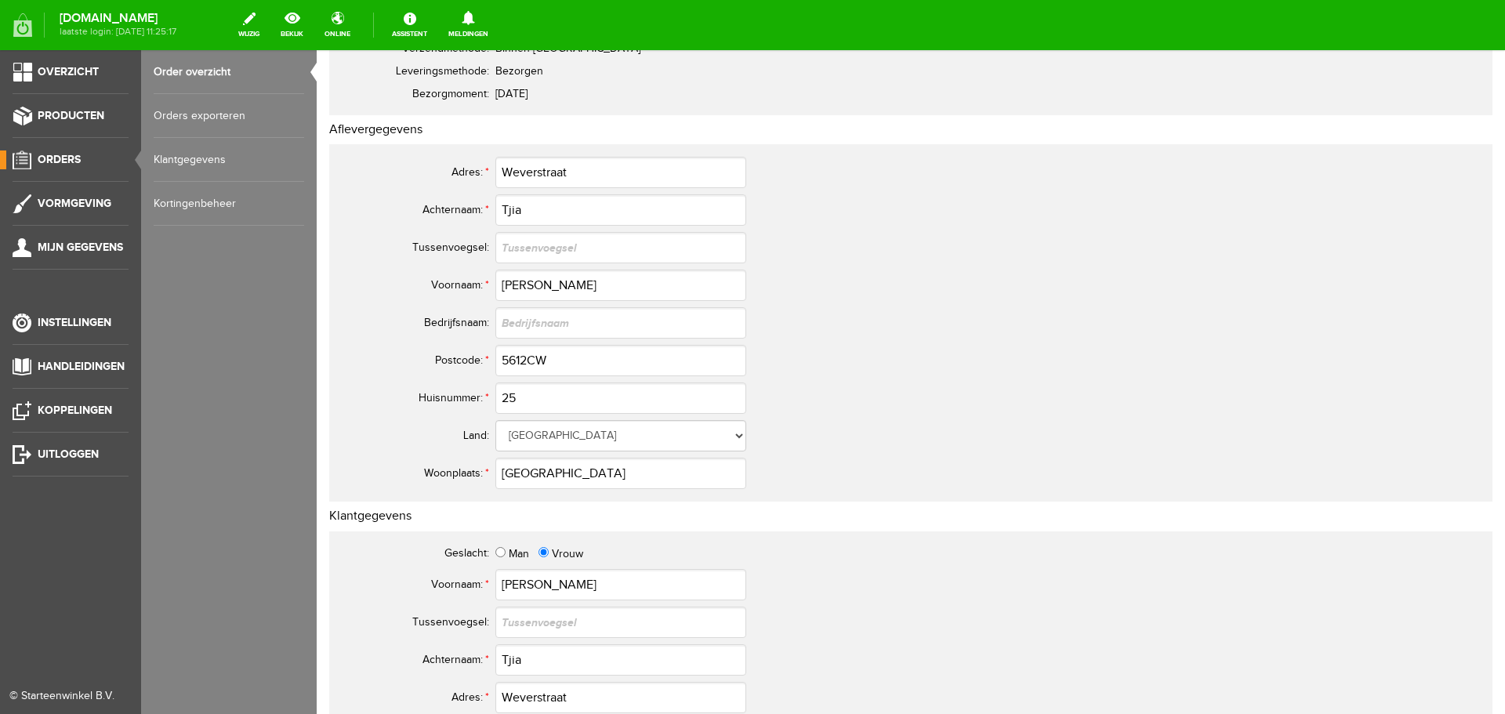
click at [74, 156] on span "Orders" at bounding box center [59, 159] width 43 height 13
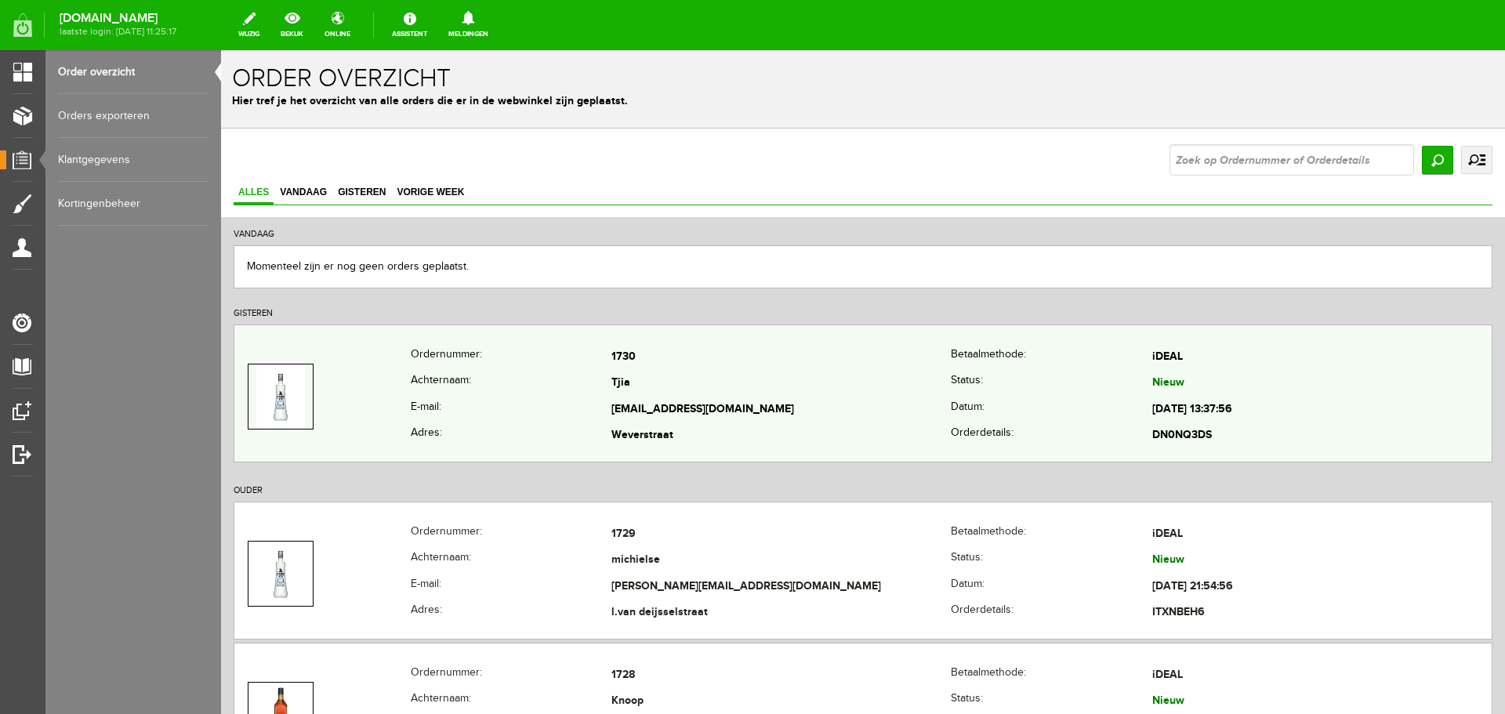
click at [823, 401] on td "[EMAIL_ADDRESS][DOMAIN_NAME]" at bounding box center [780, 410] width 339 height 27
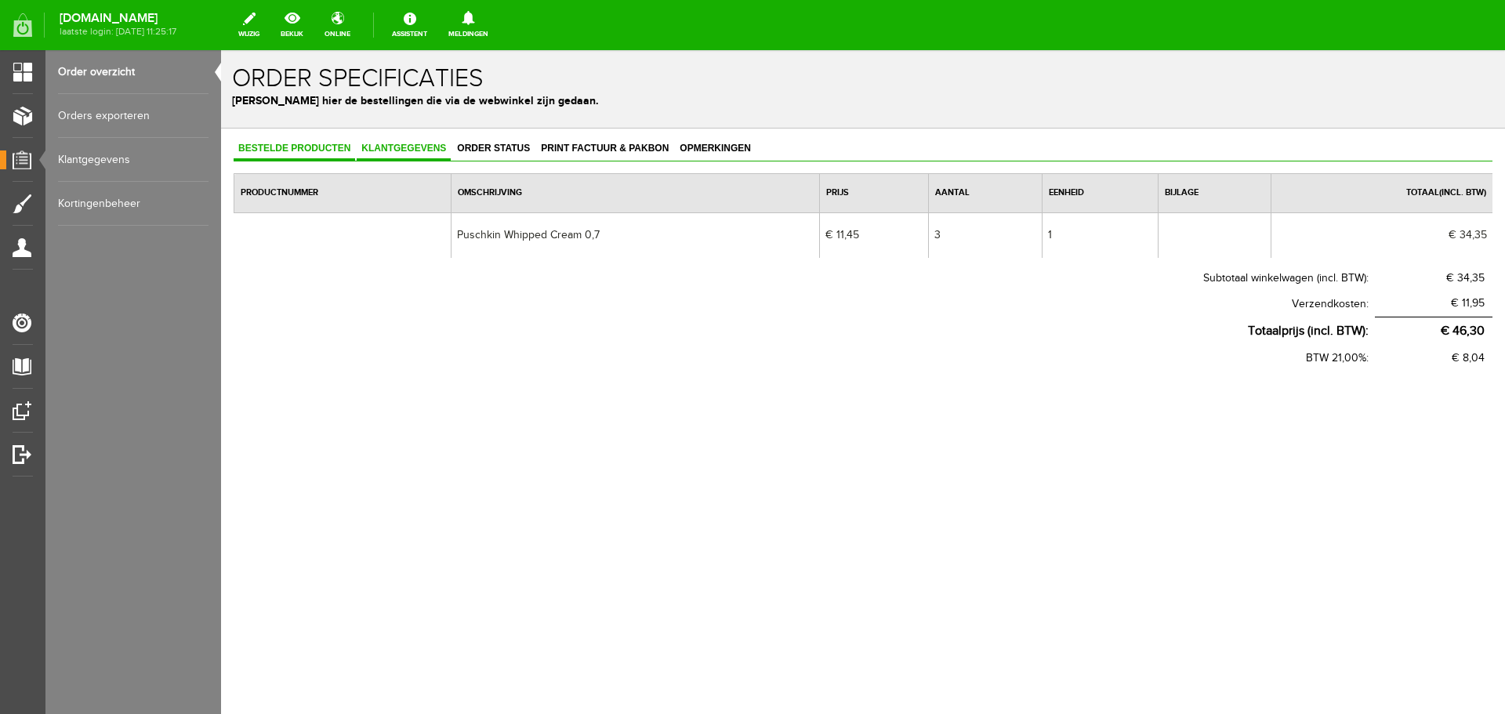
click at [415, 148] on span "Klantgegevens" at bounding box center [404, 148] width 94 height 11
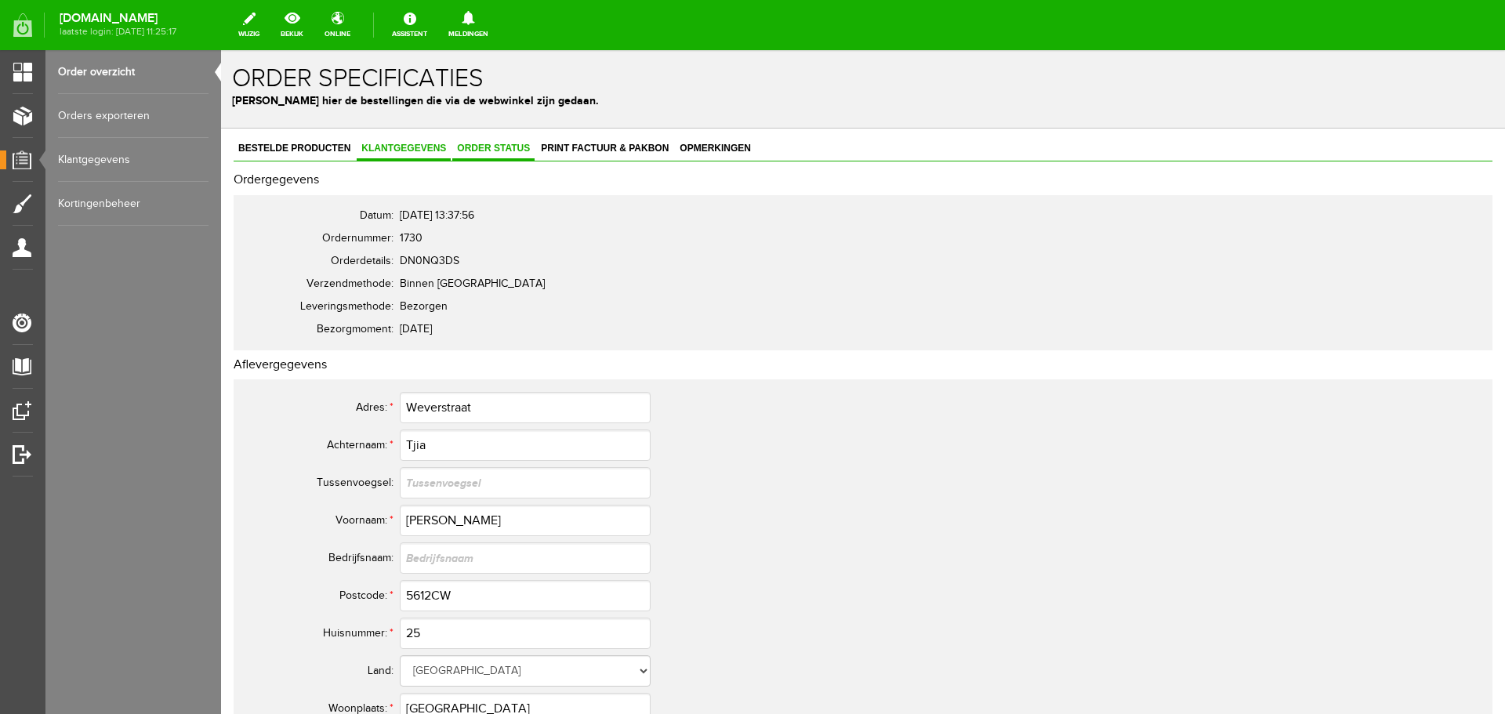
click at [497, 143] on span "Order status" at bounding box center [493, 148] width 82 height 11
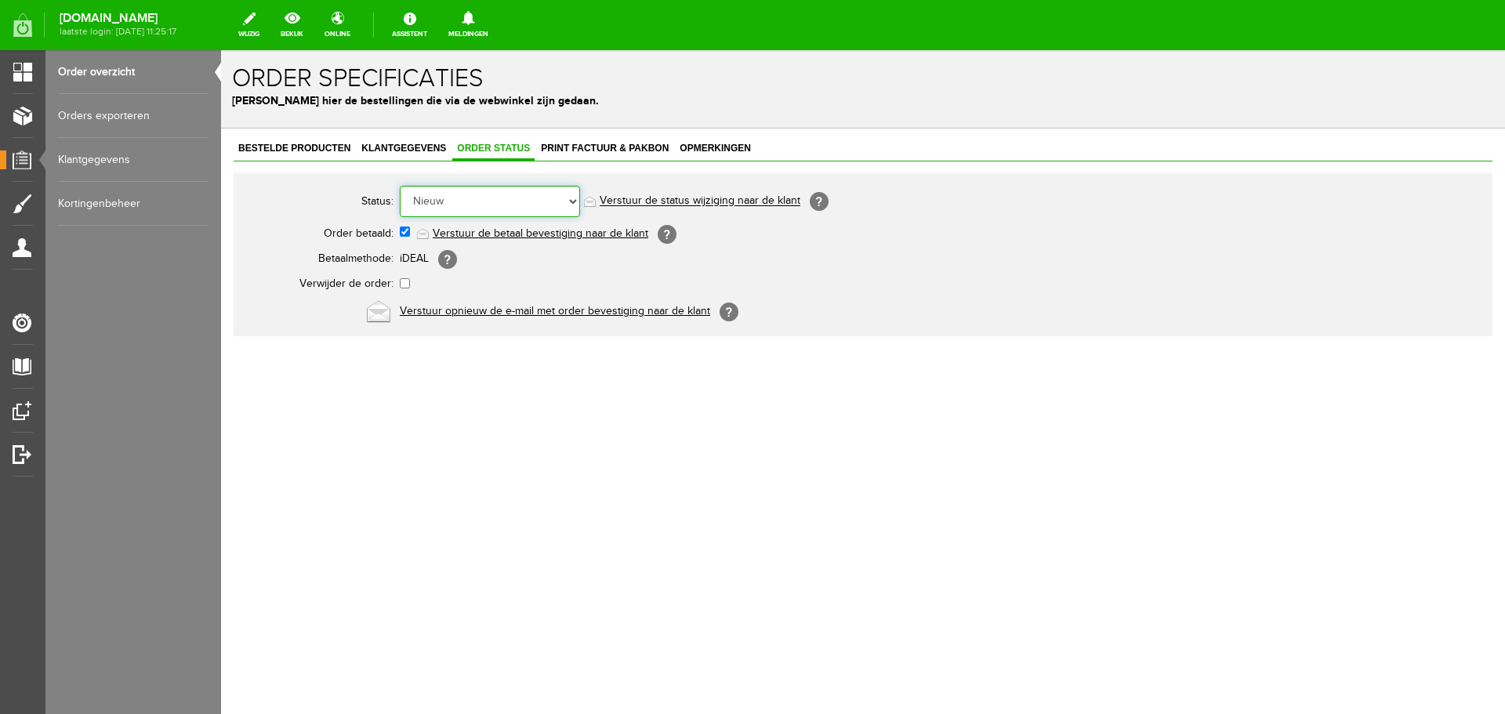
click at [543, 203] on select "Order niet afgerond Nieuw Order in behandeling Wacht op leverancier Wacht op be…" at bounding box center [490, 201] width 180 height 31
select select "7"
click at [400, 186] on select "Order niet afgerond Nieuw Order in behandeling Wacht op leverancier Wacht op be…" at bounding box center [490, 201] width 180 height 31
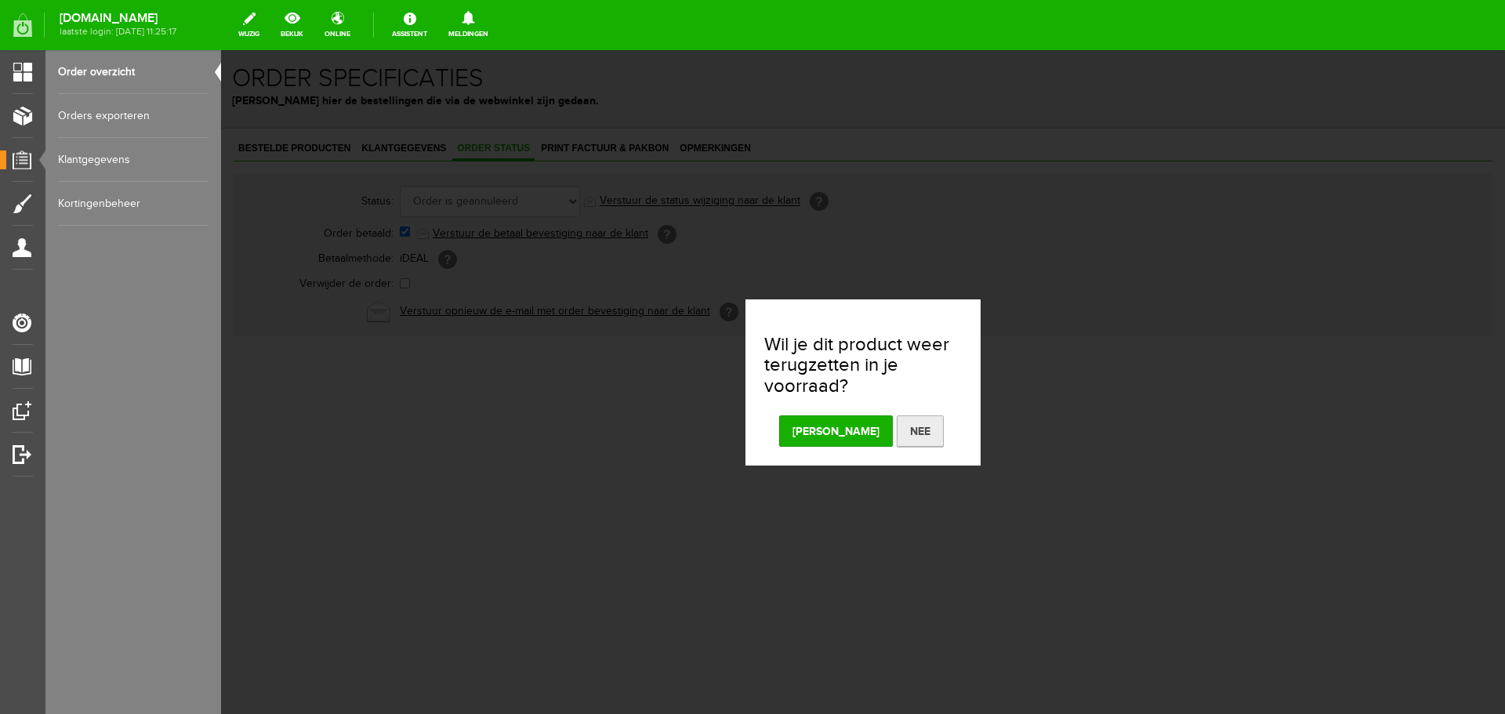
click at [897, 433] on button "Nee" at bounding box center [920, 430] width 47 height 31
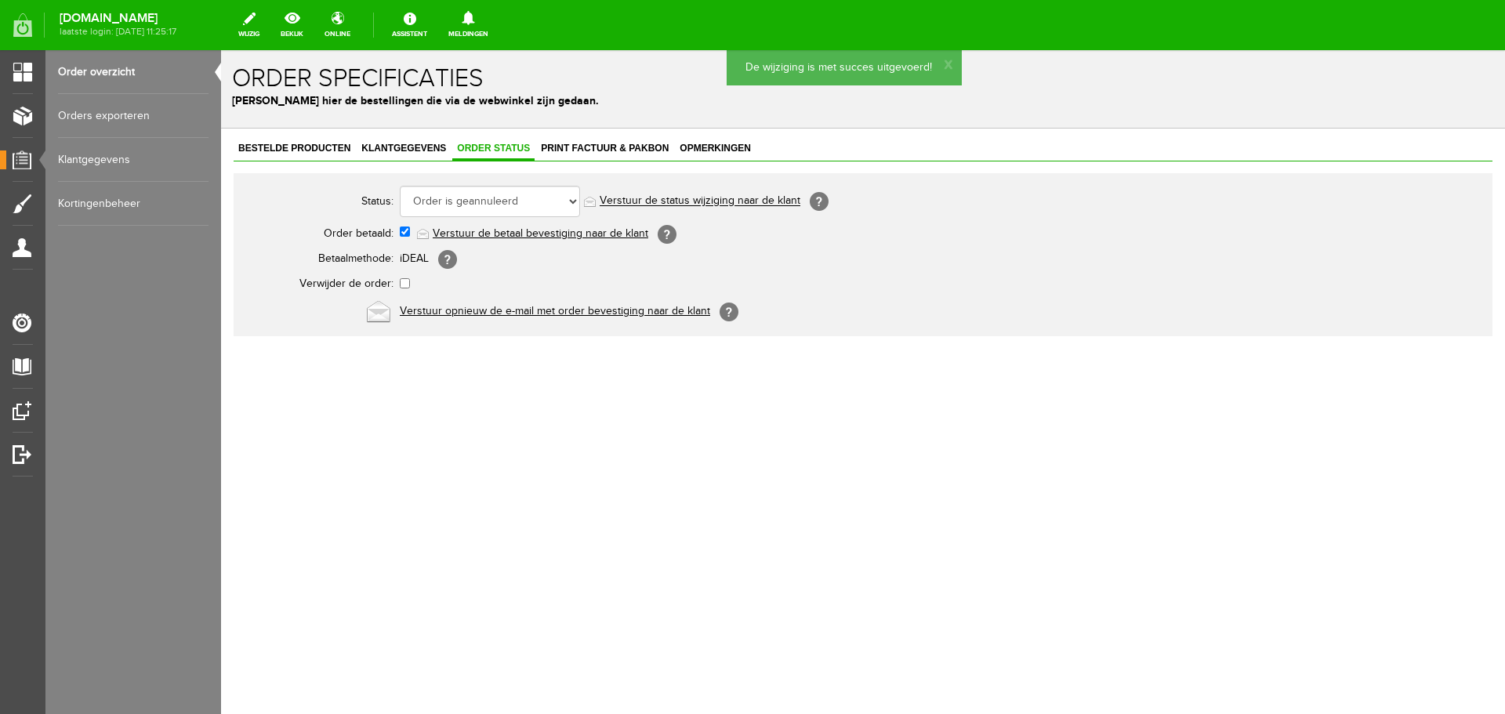
click at [719, 201] on link "Verstuur de status wijziging naar de klant" at bounding box center [700, 201] width 201 height 13
